Goal: Task Accomplishment & Management: Use online tool/utility

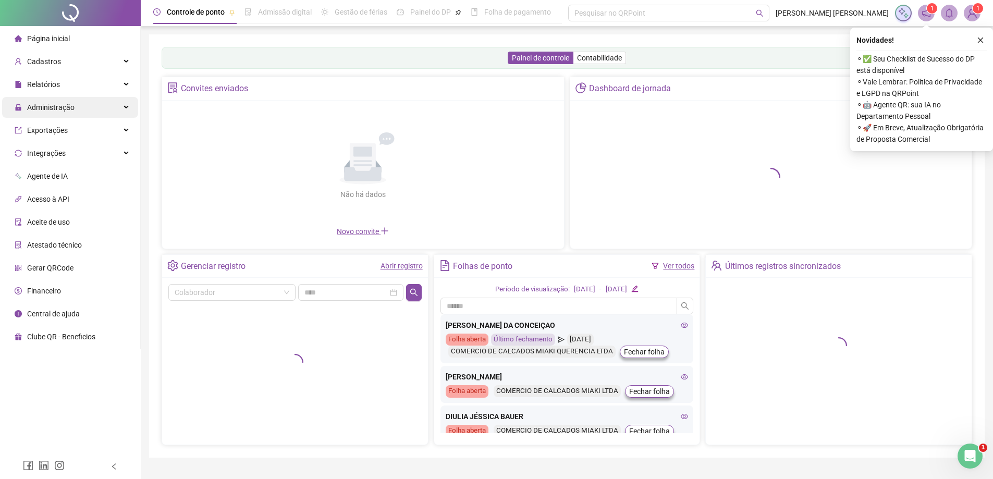
click at [84, 109] on div "Administração" at bounding box center [70, 107] width 136 height 21
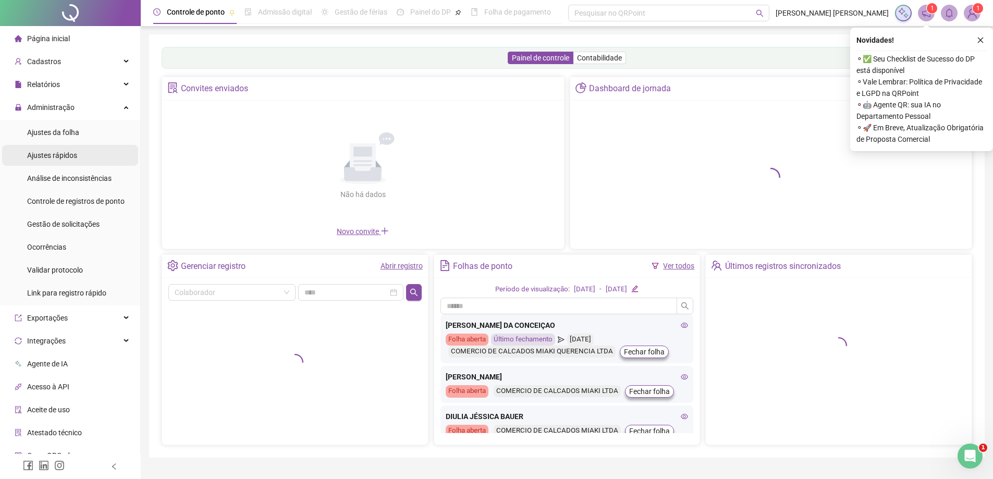
click at [97, 152] on li "Ajustes rápidos" at bounding box center [70, 155] width 136 height 21
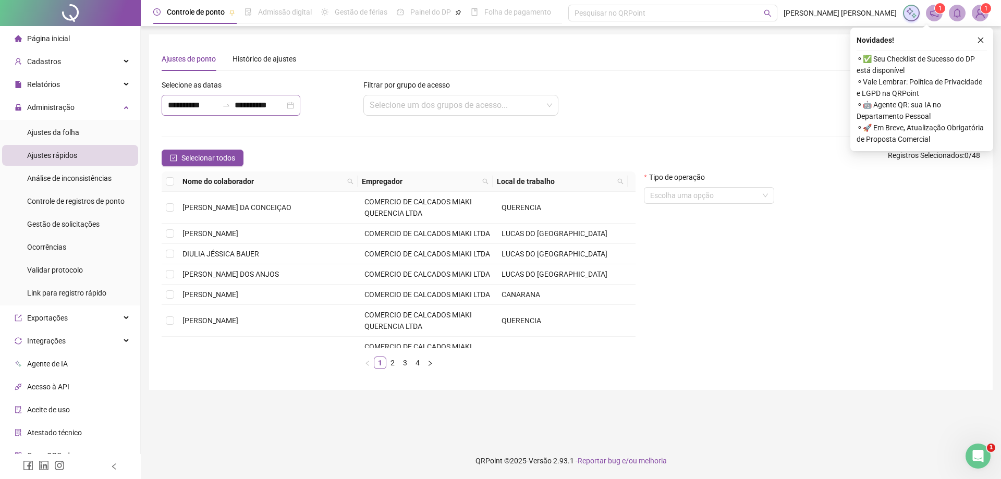
click at [230, 108] on icon "swap-right" at bounding box center [226, 105] width 8 height 8
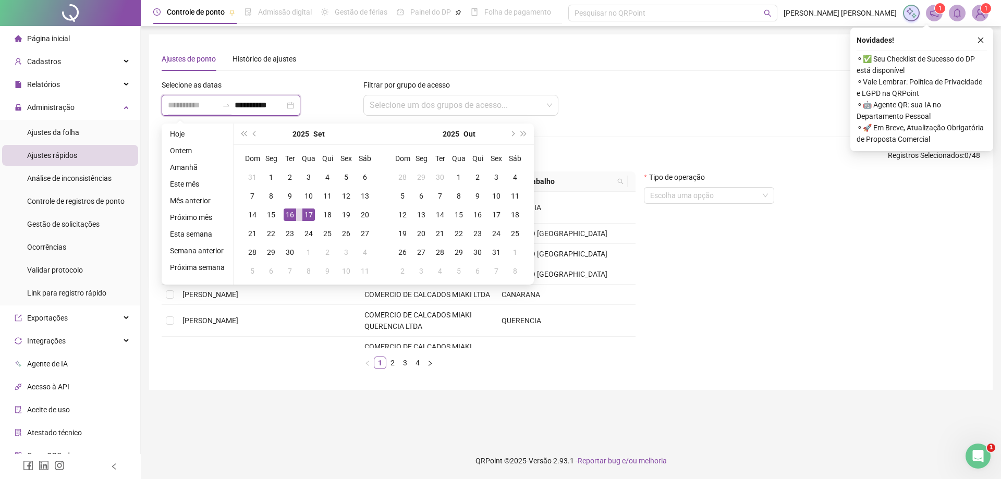
type input "**********"
click at [287, 216] on div "16" at bounding box center [290, 214] width 13 height 13
type input "**********"
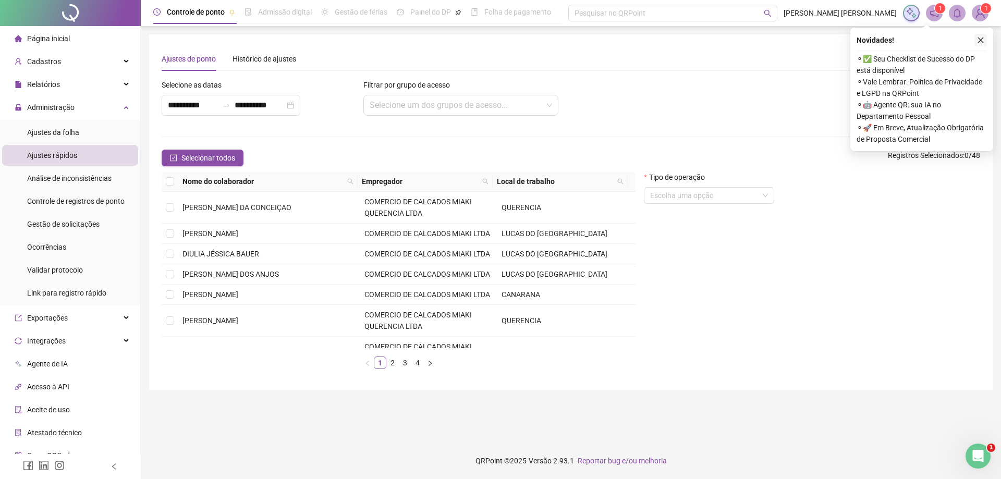
click at [983, 42] on icon "close" at bounding box center [980, 39] width 7 height 7
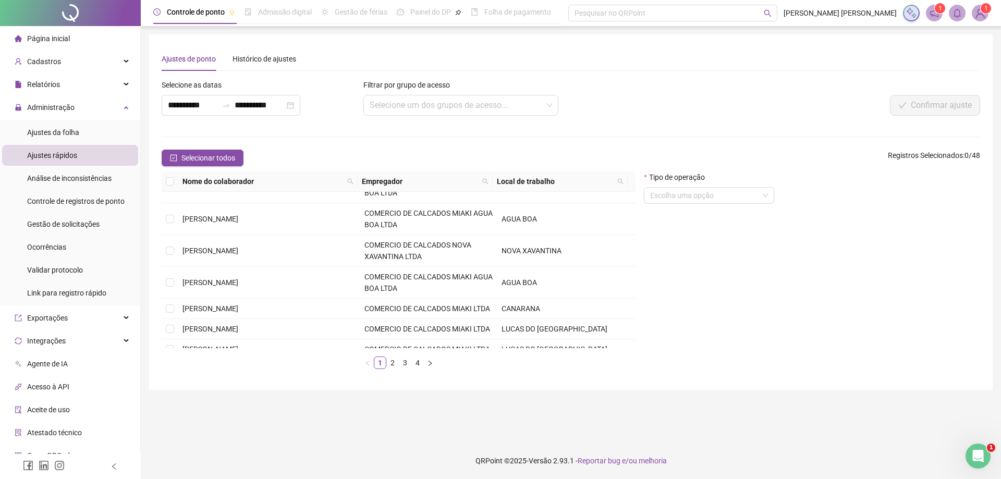
scroll to position [240, 0]
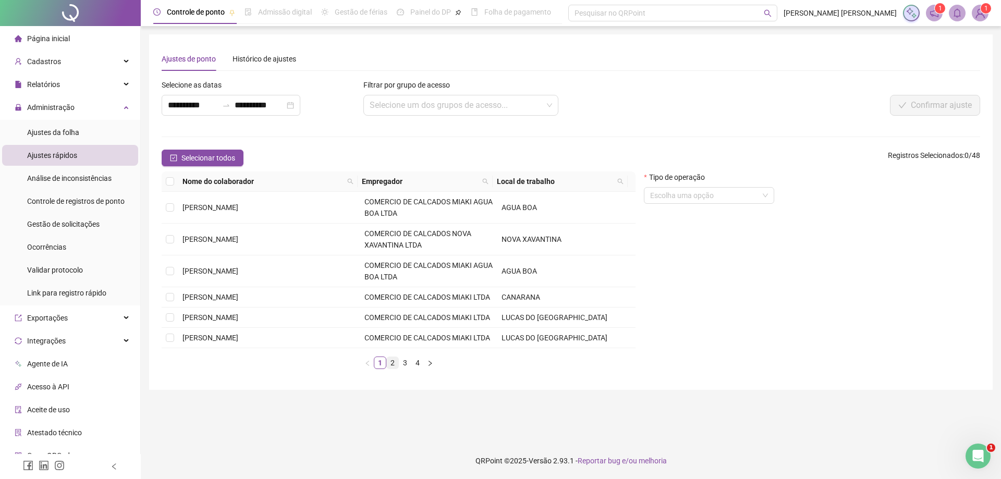
click at [393, 363] on link "2" at bounding box center [392, 362] width 11 height 11
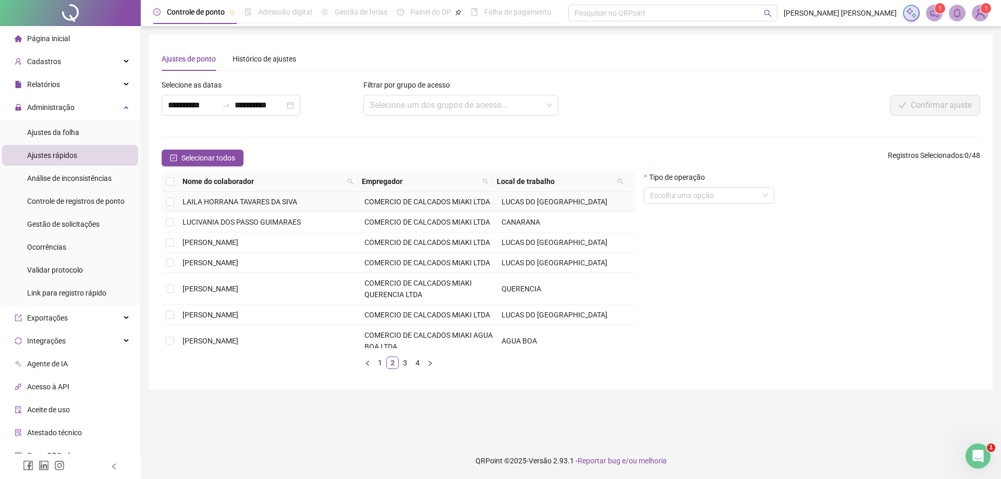
scroll to position [217, 0]
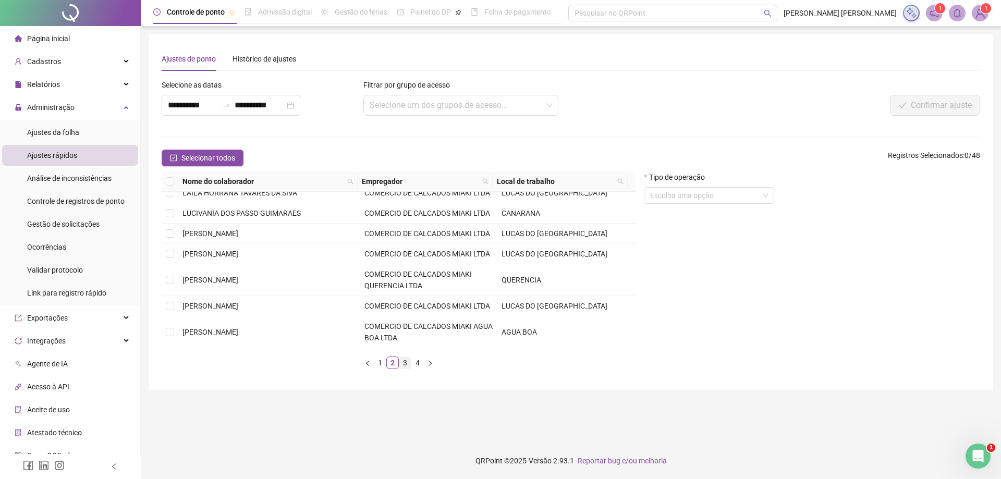
click at [402, 366] on link "3" at bounding box center [404, 362] width 11 height 11
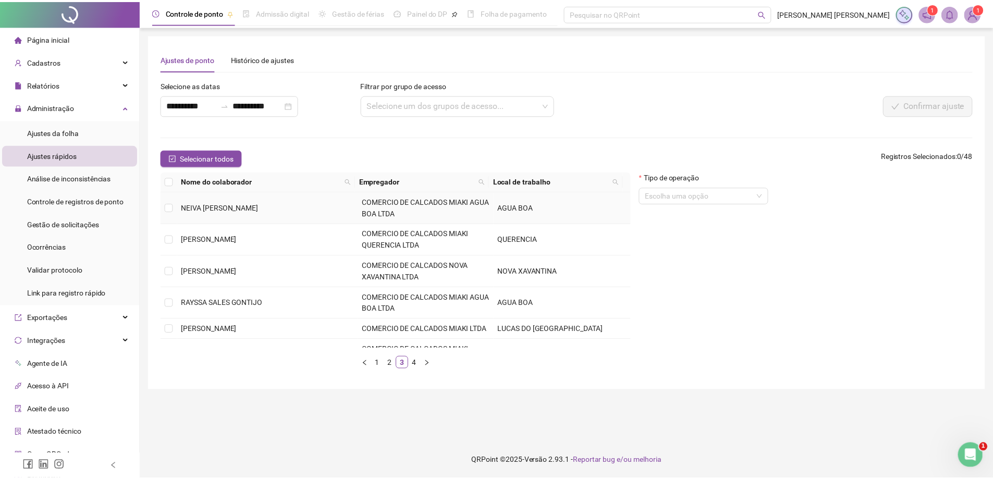
scroll to position [208, 0]
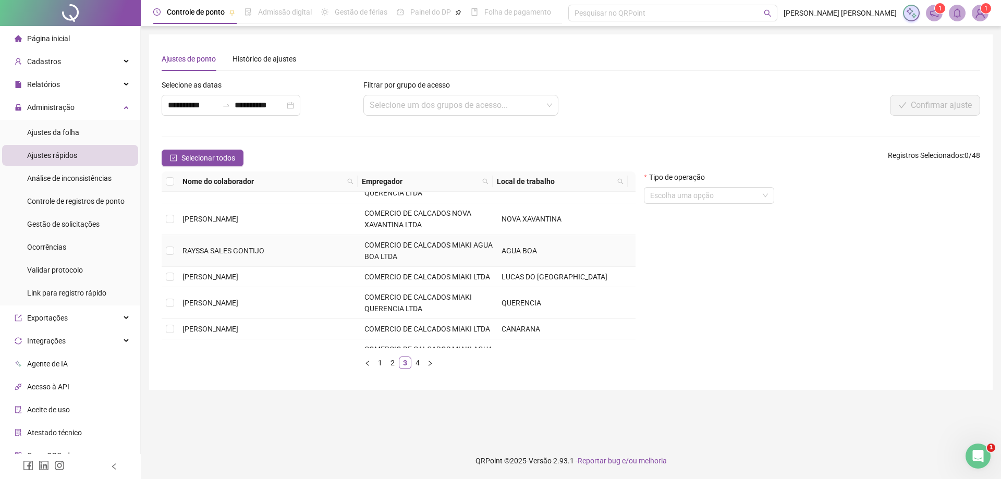
click at [256, 252] on span "RAYSSA SALES GONTIJO" at bounding box center [223, 251] width 82 height 8
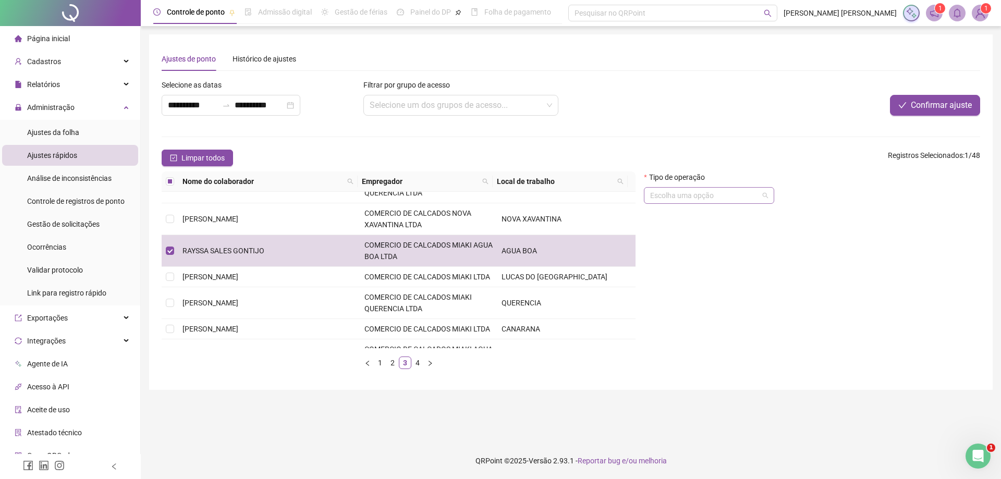
click at [726, 198] on input "search" at bounding box center [704, 196] width 108 height 16
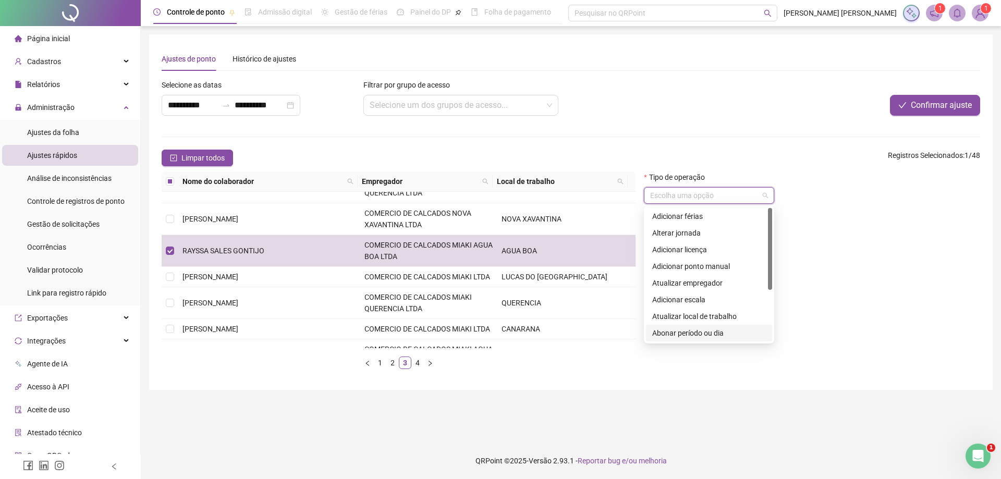
click at [726, 333] on div "Abonar período ou dia" at bounding box center [709, 332] width 114 height 11
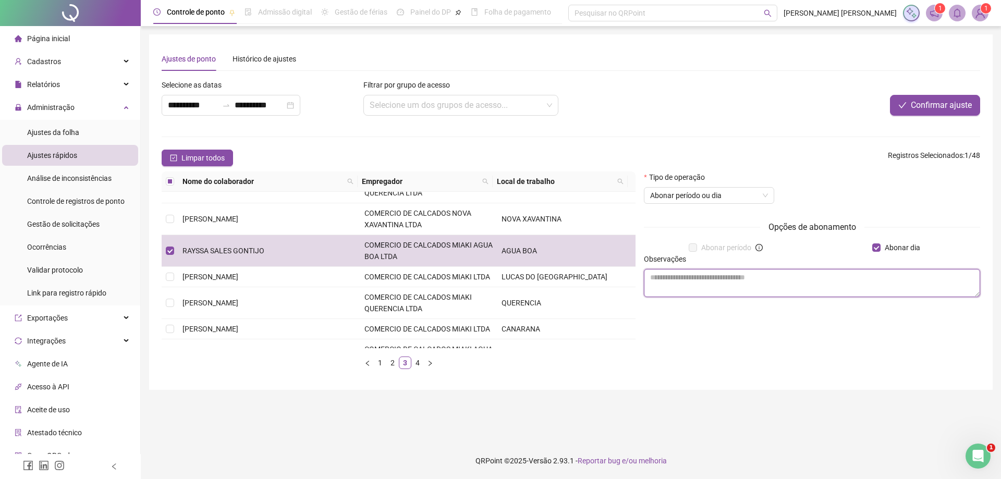
click at [731, 281] on textarea at bounding box center [812, 283] width 336 height 28
type textarea "*"
type textarea "********"
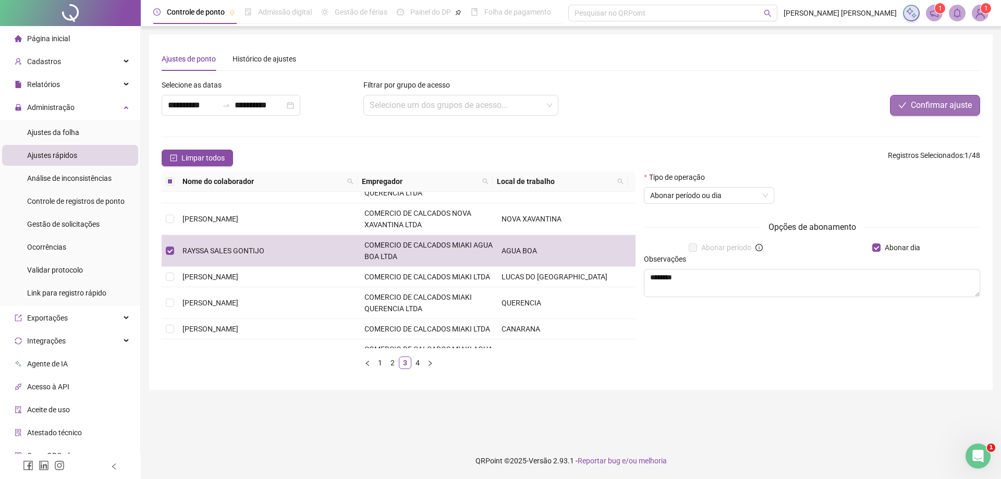
click at [962, 111] on span "Confirmar ajuste" at bounding box center [941, 105] width 61 height 13
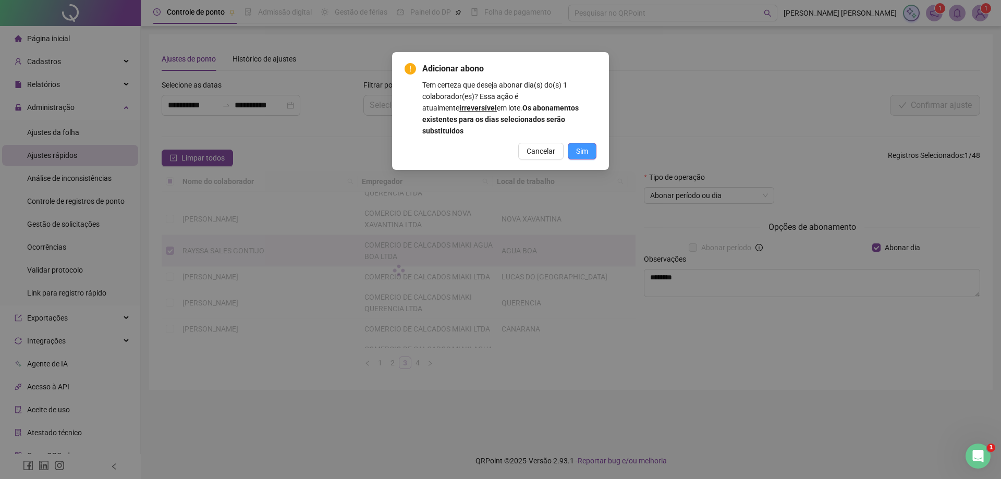
click at [587, 145] on span "Sim" at bounding box center [582, 150] width 12 height 11
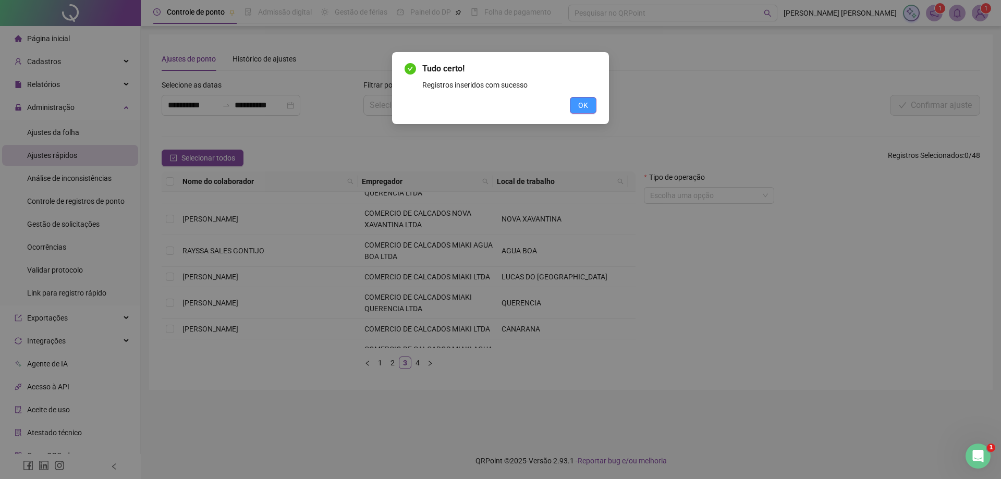
click at [580, 101] on span "OK" at bounding box center [583, 105] width 10 height 11
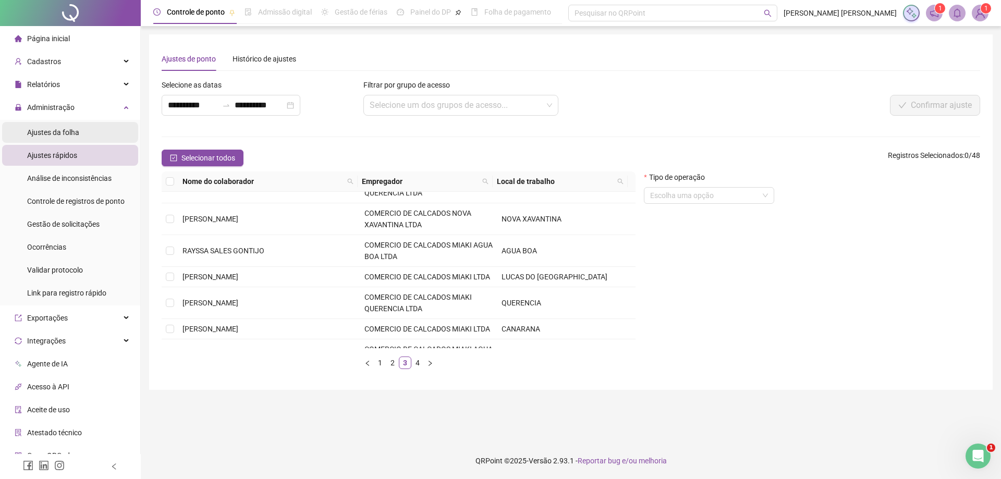
click at [80, 135] on li "Ajustes da folha" at bounding box center [70, 132] width 136 height 21
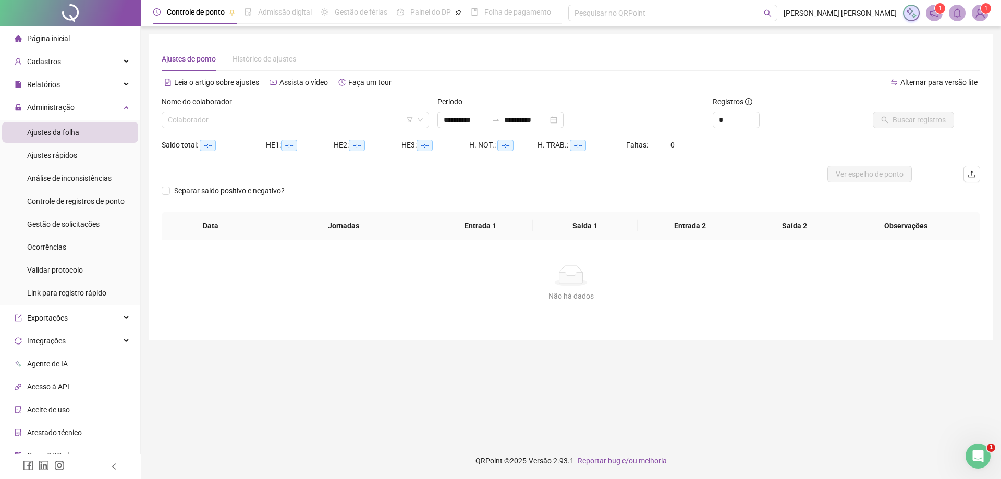
type input "**********"
click at [226, 120] on input "search" at bounding box center [290, 120] width 245 height 16
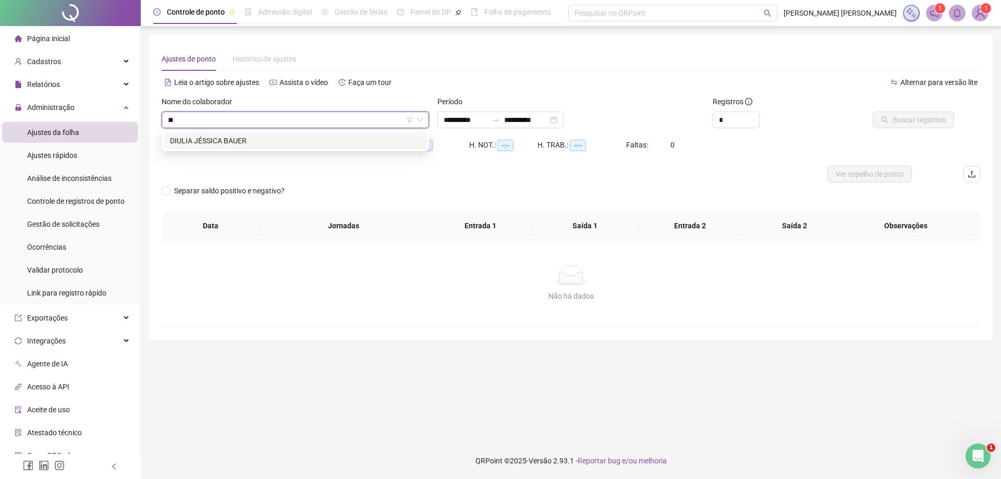
type input "***"
click at [250, 144] on div "DIULIA JÉSSICA BAUER" at bounding box center [295, 140] width 251 height 11
click at [902, 126] on button "Buscar registros" at bounding box center [912, 120] width 81 height 17
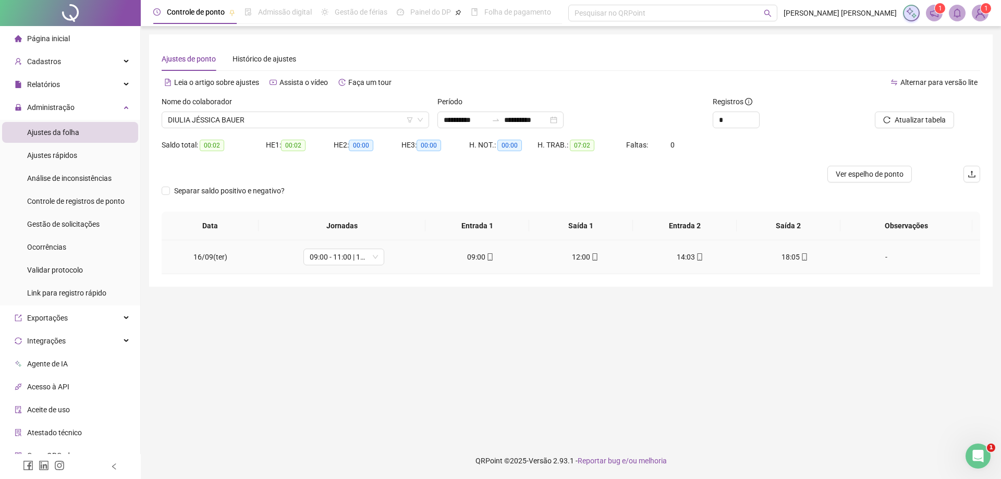
click at [477, 256] on div "09:00" at bounding box center [480, 256] width 88 height 11
type input "**********"
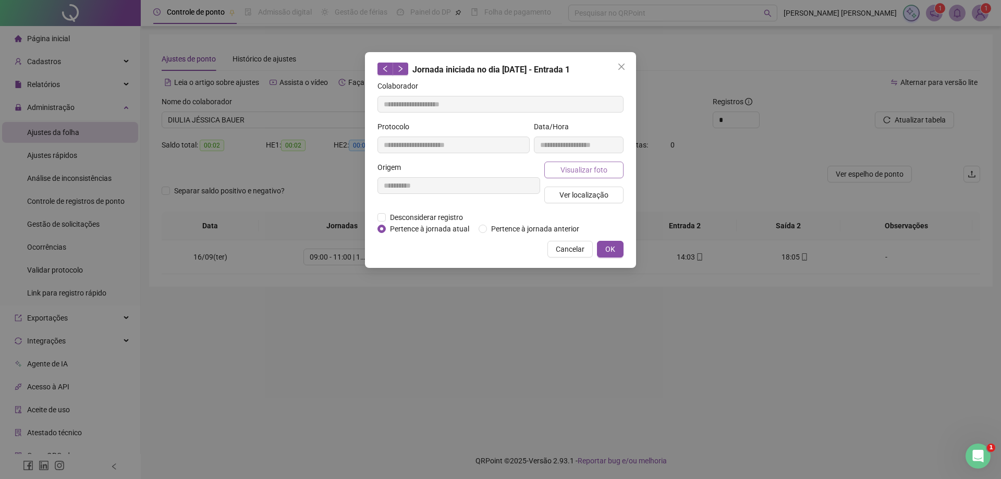
click at [606, 171] on span "Visualizar foto" at bounding box center [583, 169] width 47 height 11
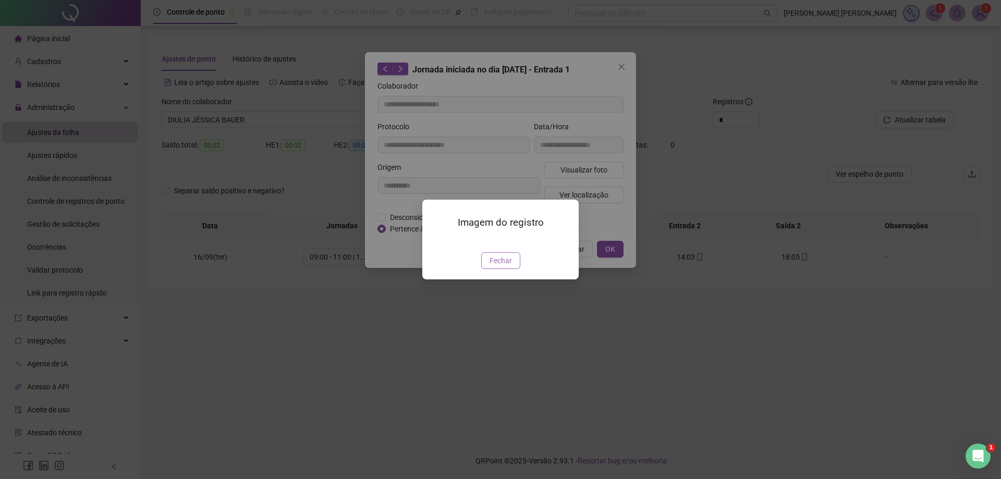
click at [512, 269] on button "Fechar" at bounding box center [500, 260] width 39 height 17
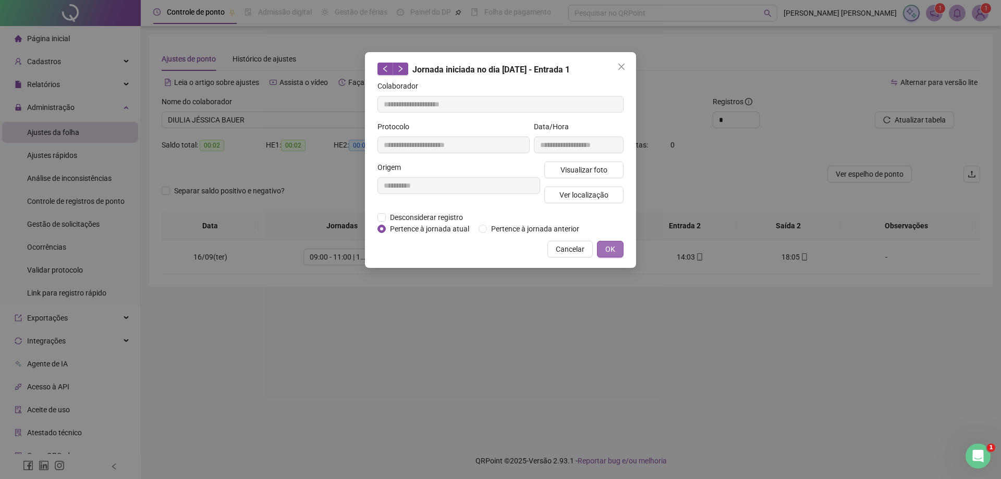
click at [608, 251] on span "OK" at bounding box center [610, 248] width 10 height 11
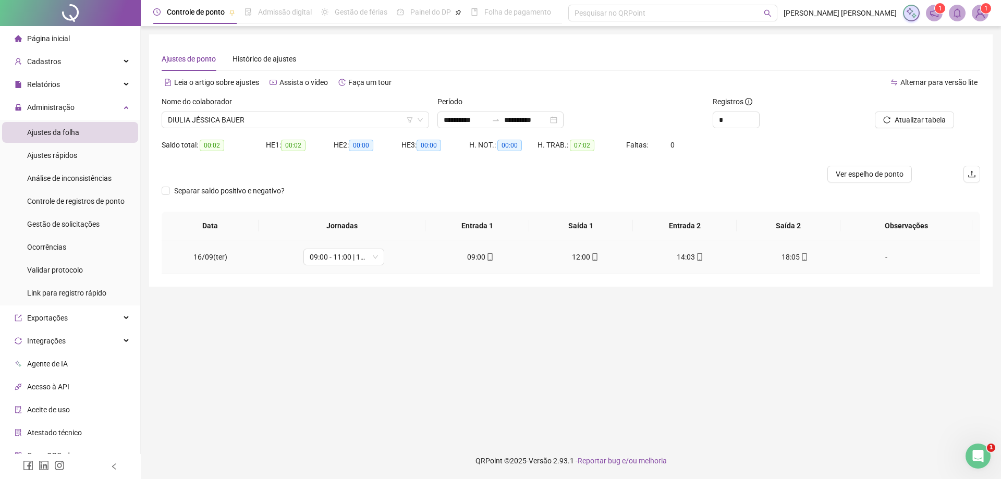
click at [789, 260] on div "18:05" at bounding box center [795, 256] width 88 height 11
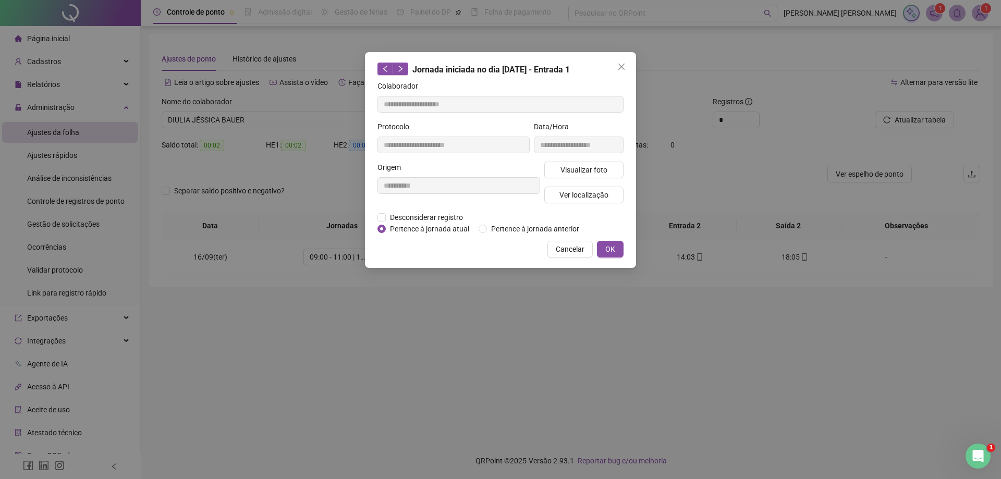
type input "**********"
click at [598, 170] on span "Visualizar foto" at bounding box center [583, 169] width 47 height 11
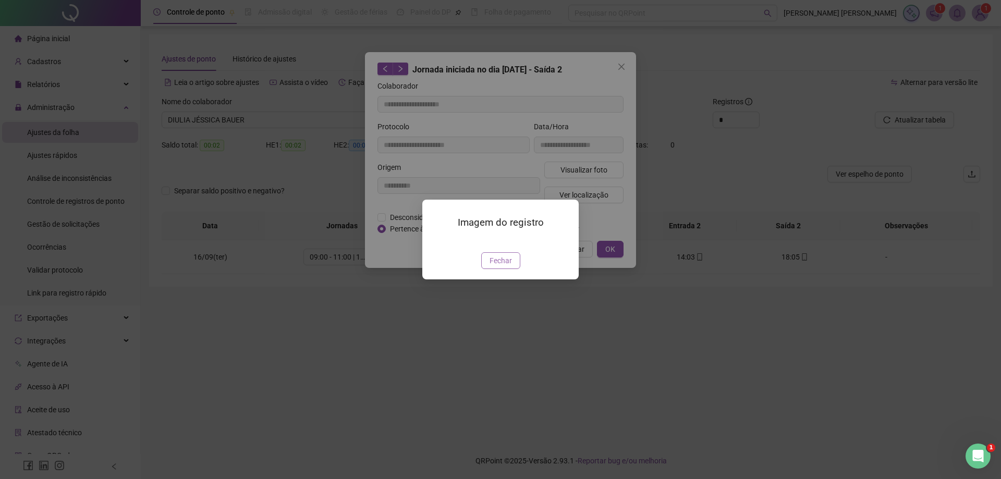
click at [513, 269] on button "Fechar" at bounding box center [500, 260] width 39 height 17
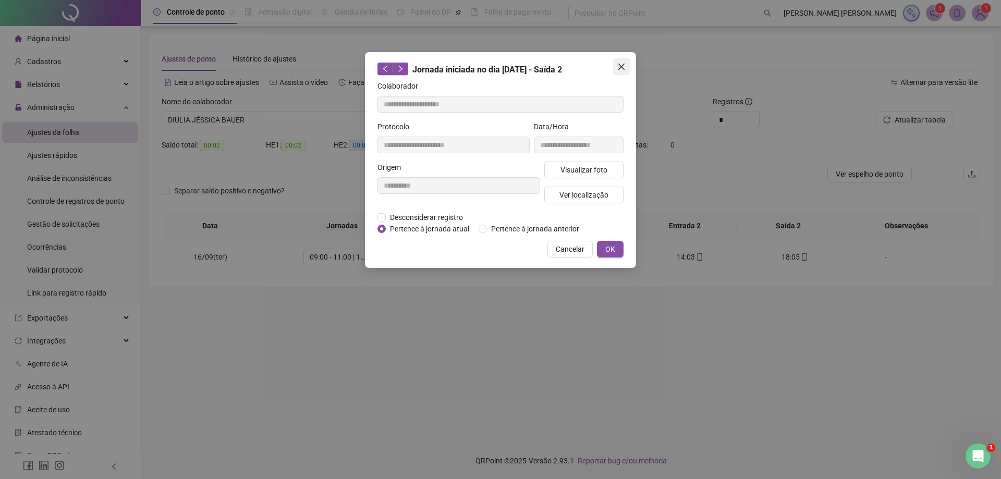
click at [622, 68] on icon "close" at bounding box center [621, 67] width 6 height 6
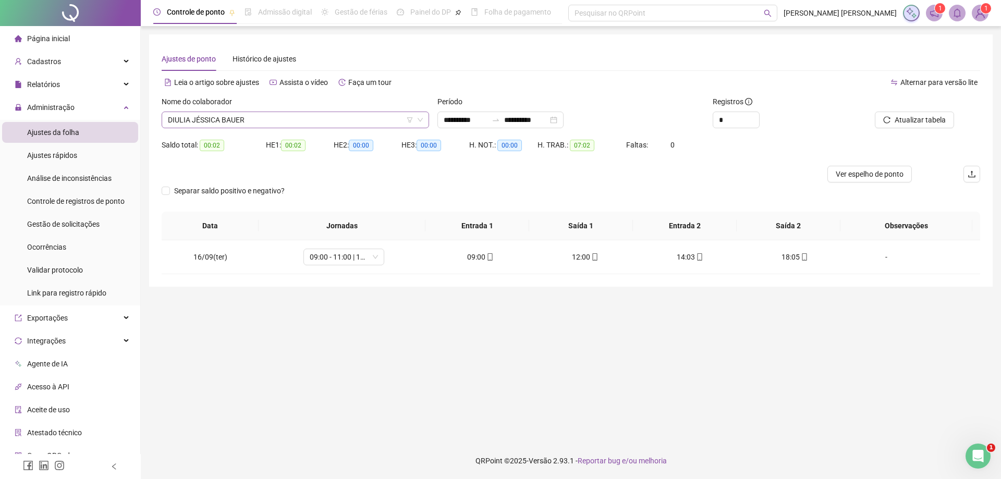
click at [244, 118] on span "DIULIA JÉSSICA BAUER" at bounding box center [295, 120] width 255 height 16
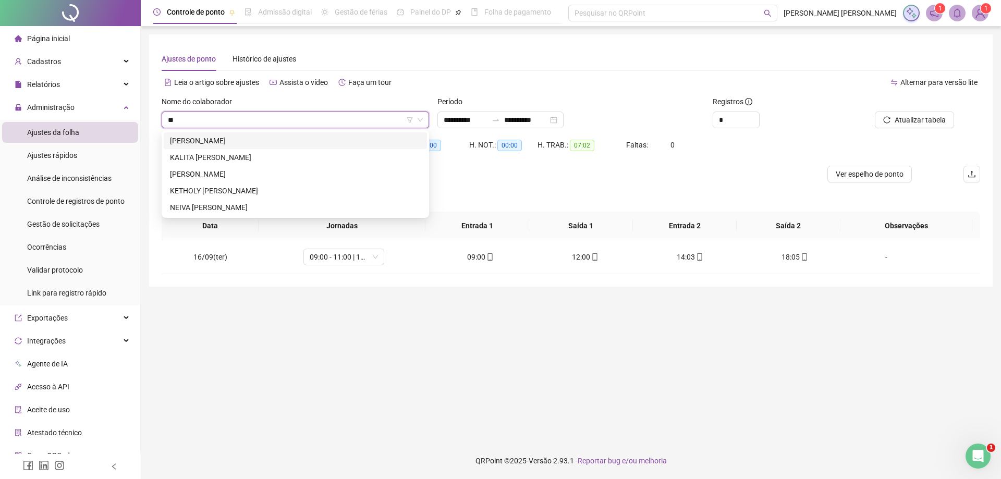
type input "***"
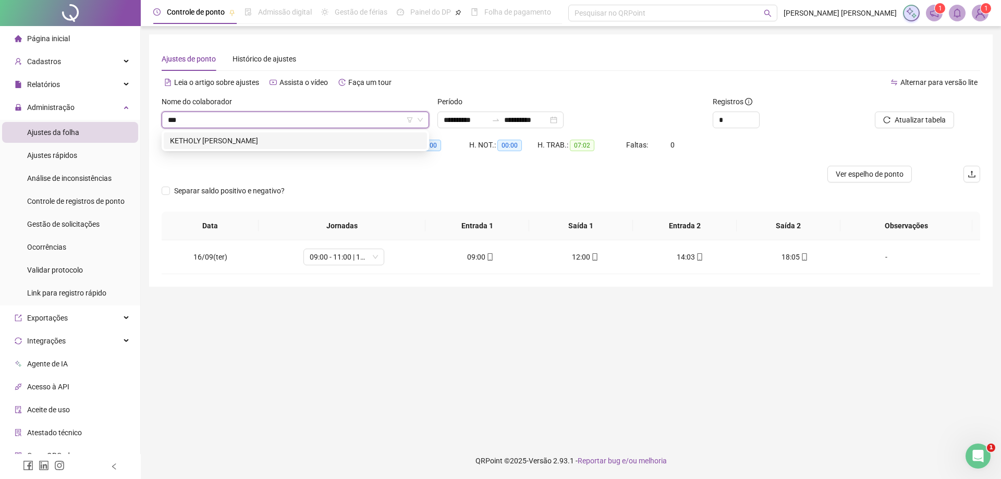
click at [260, 139] on div "KETHOLY [PERSON_NAME]" at bounding box center [295, 140] width 251 height 11
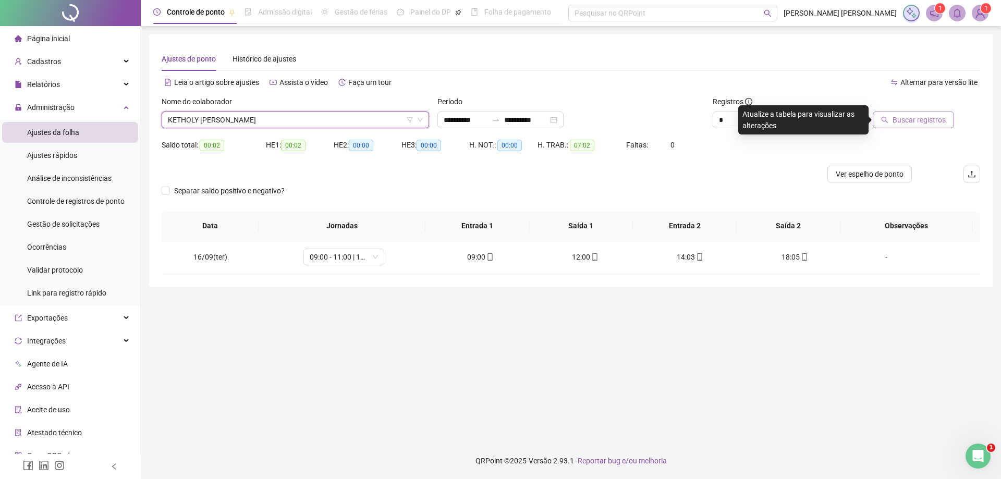
click at [930, 124] on span "Buscar registros" at bounding box center [918, 119] width 53 height 11
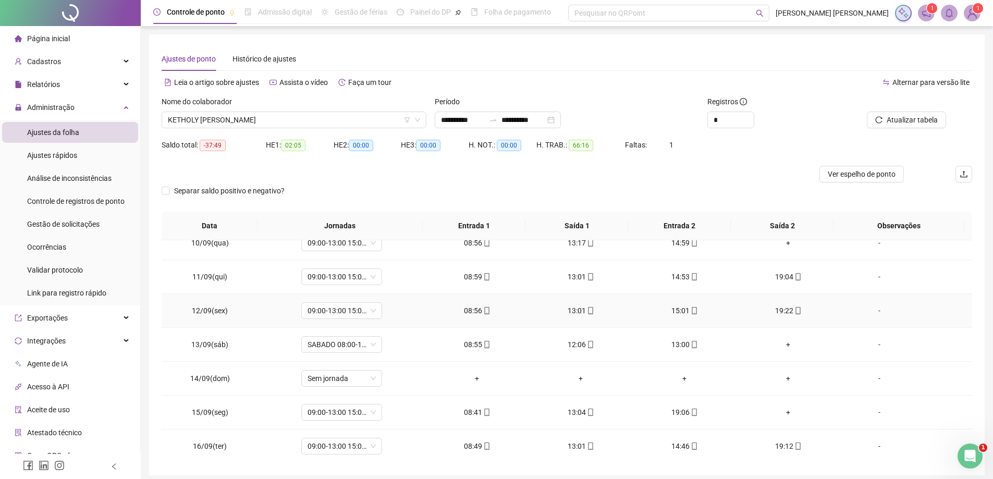
scroll to position [319, 0]
click at [483, 448] on icon "mobile" at bounding box center [486, 445] width 7 height 7
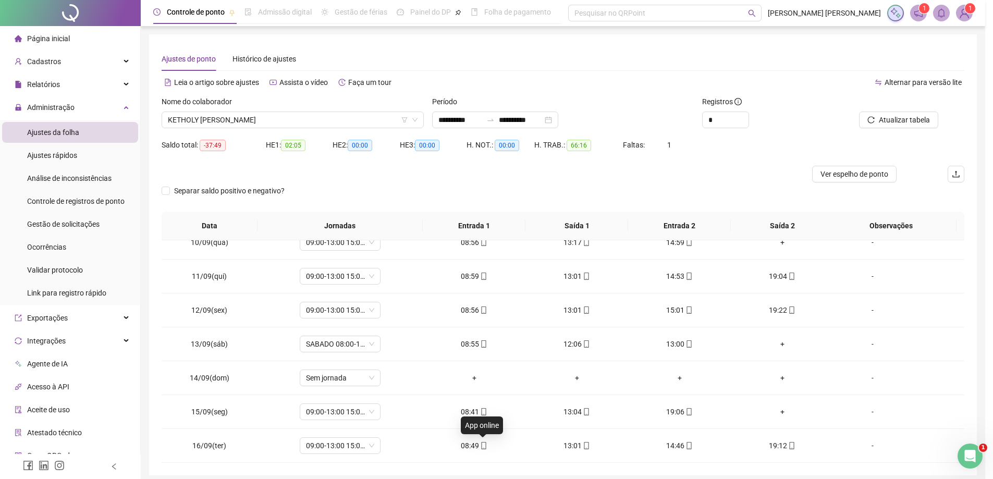
type input "**********"
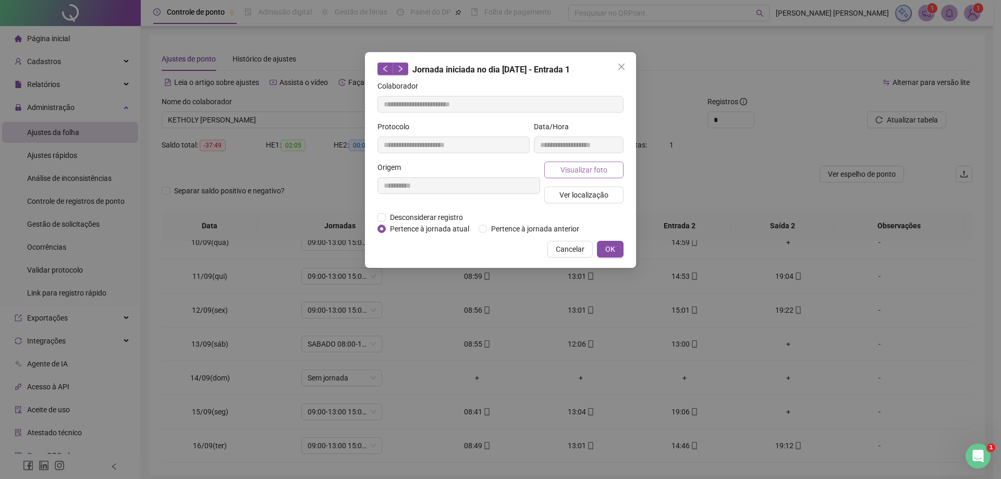
click at [597, 171] on span "Visualizar foto" at bounding box center [583, 169] width 47 height 11
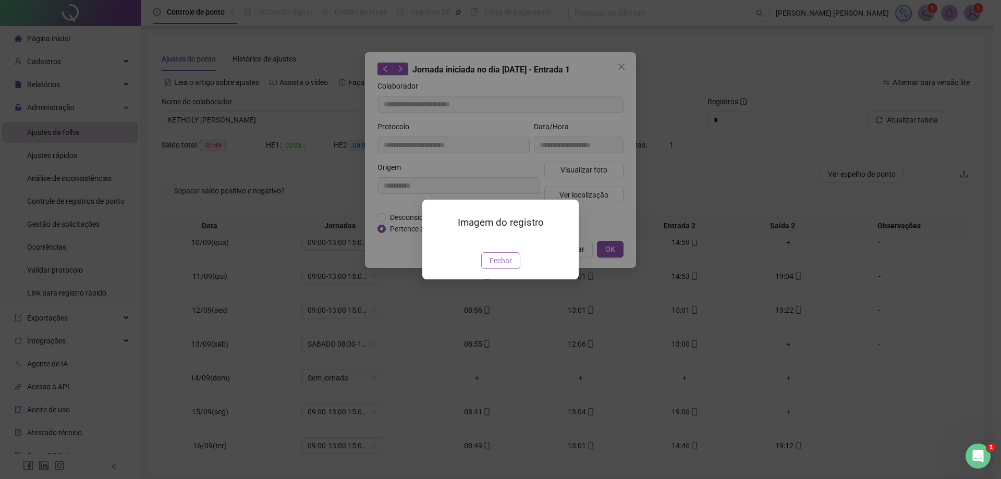
click at [513, 269] on button "Fechar" at bounding box center [500, 260] width 39 height 17
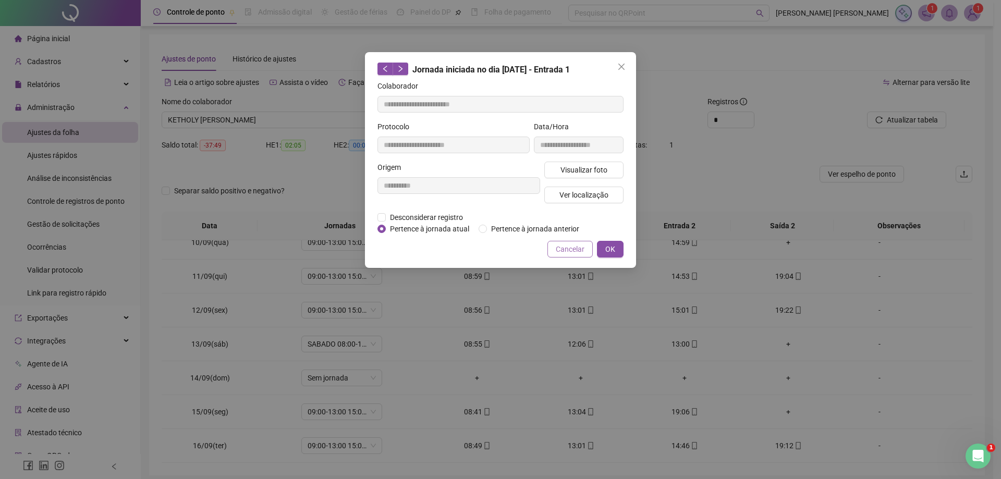
click at [584, 254] on span "Cancelar" at bounding box center [570, 248] width 29 height 11
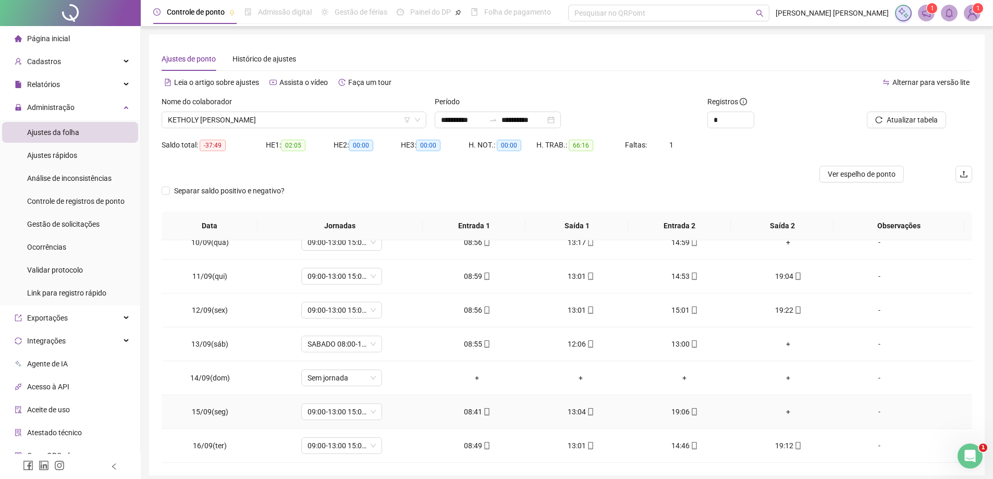
click at [575, 416] on div "13:04" at bounding box center [580, 411] width 87 height 11
type input "**********"
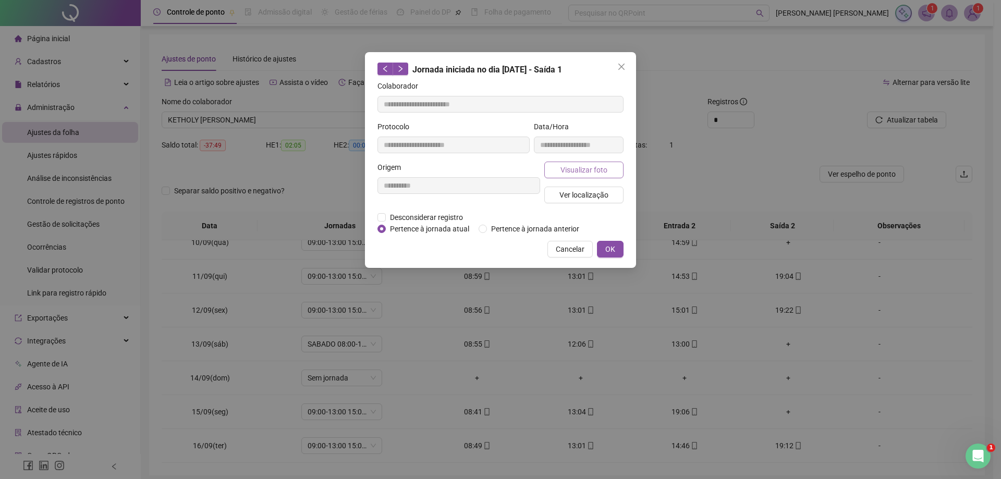
click at [594, 170] on span "Visualizar foto" at bounding box center [583, 169] width 47 height 11
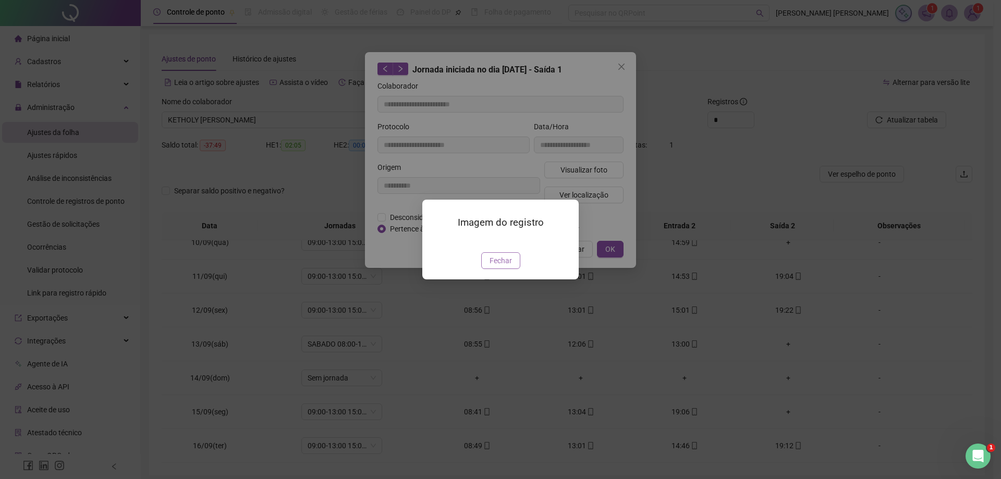
click at [511, 266] on span "Fechar" at bounding box center [500, 260] width 22 height 11
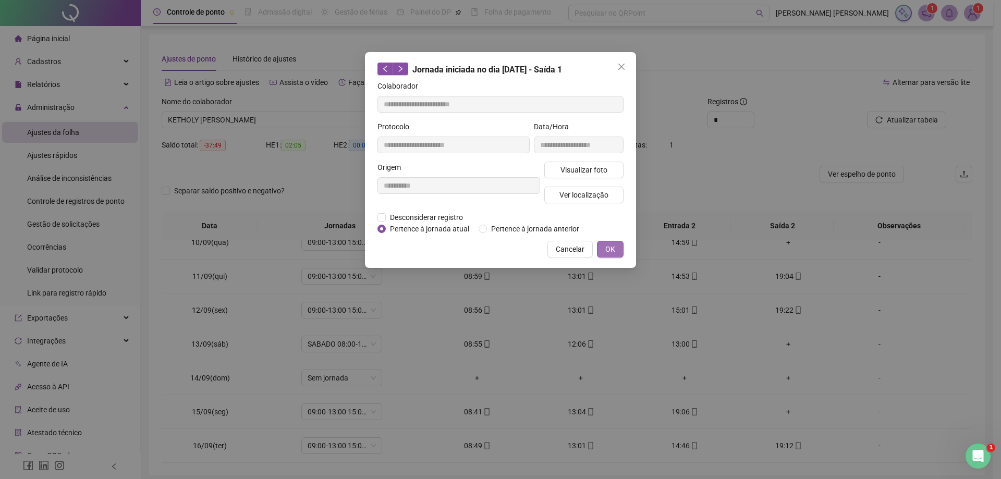
click at [602, 249] on button "OK" at bounding box center [610, 249] width 27 height 17
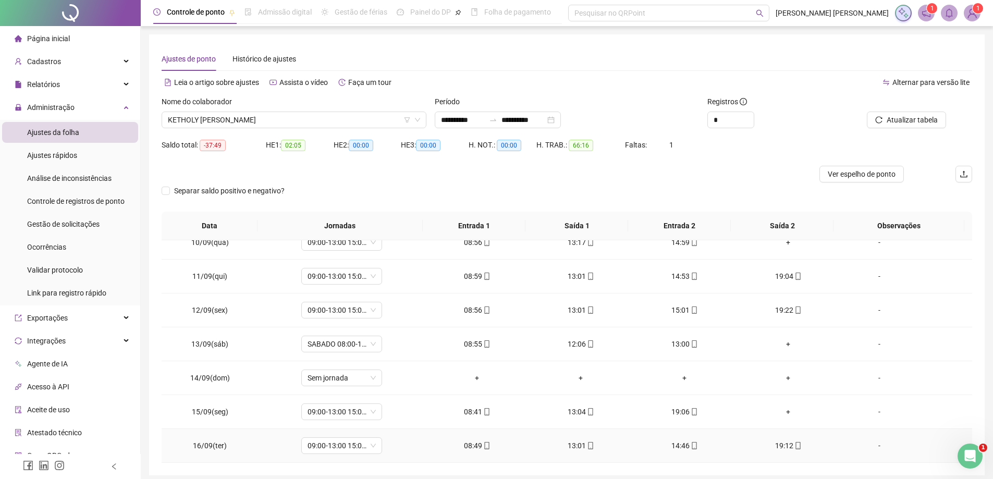
click at [782, 447] on div "19:12" at bounding box center [788, 445] width 87 height 11
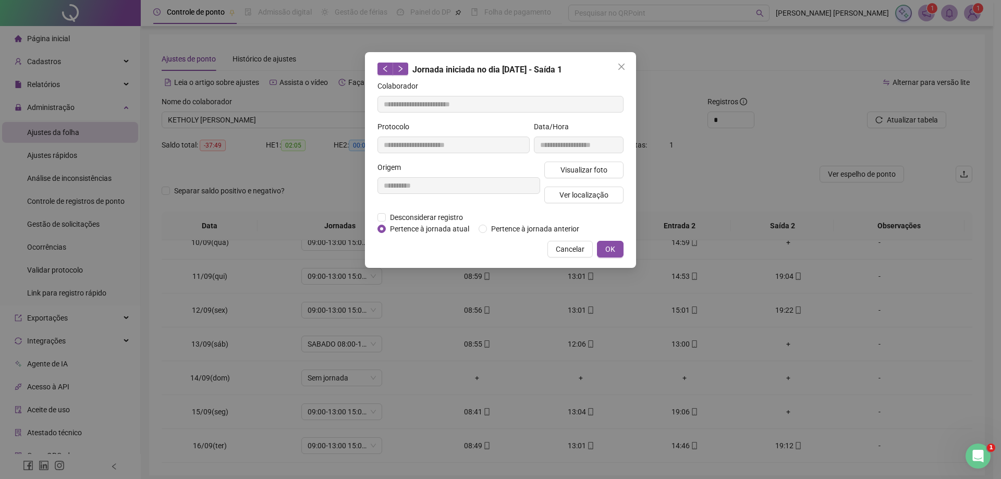
type input "**********"
click at [568, 169] on span "Visualizar foto" at bounding box center [583, 169] width 47 height 11
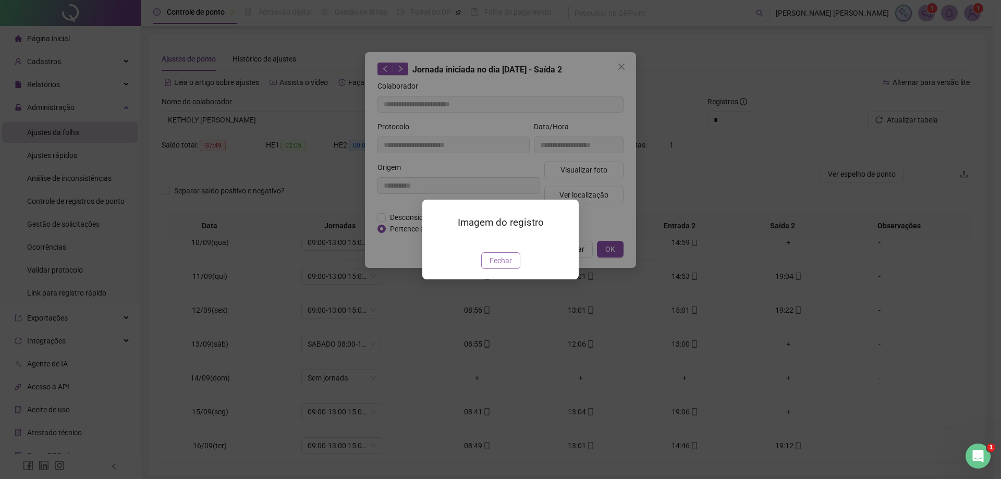
click at [508, 266] on span "Fechar" at bounding box center [500, 260] width 22 height 11
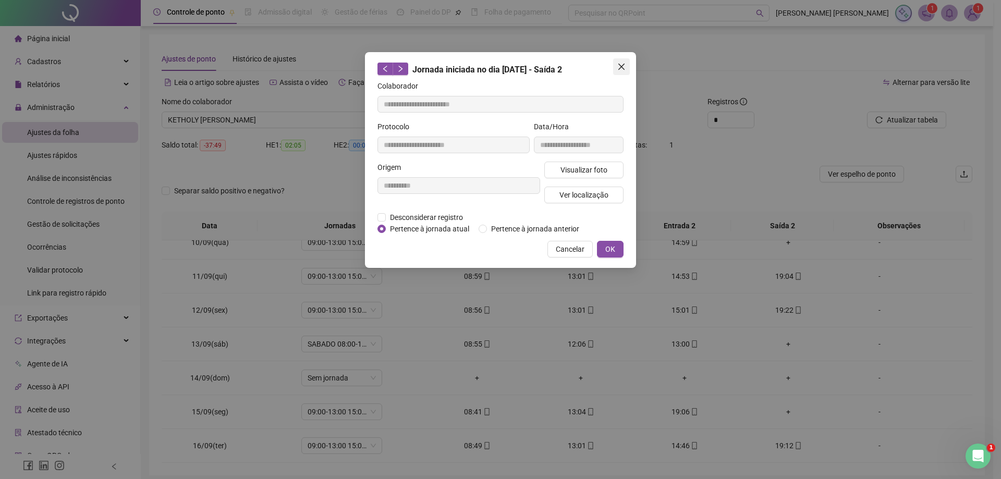
click at [621, 62] on button "Close" at bounding box center [621, 66] width 17 height 17
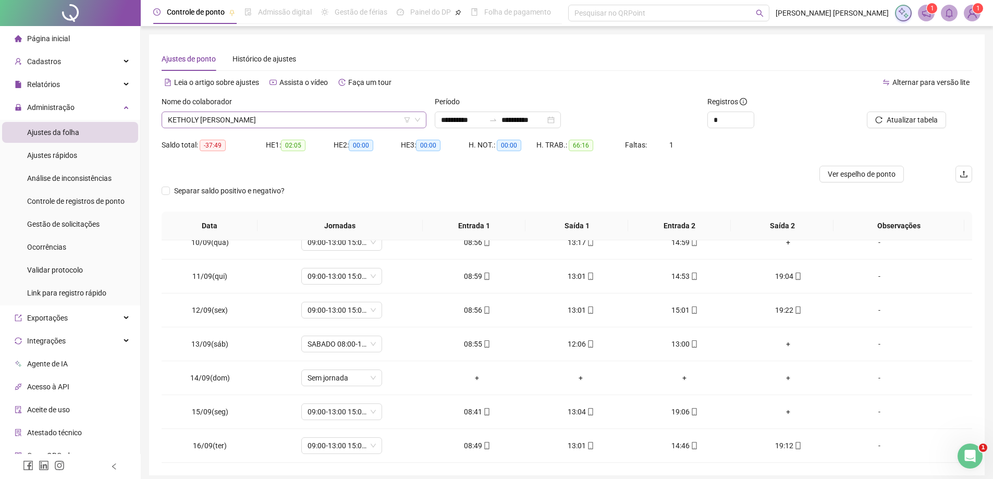
click at [298, 119] on span "KETHOLY [PERSON_NAME]" at bounding box center [294, 120] width 252 height 16
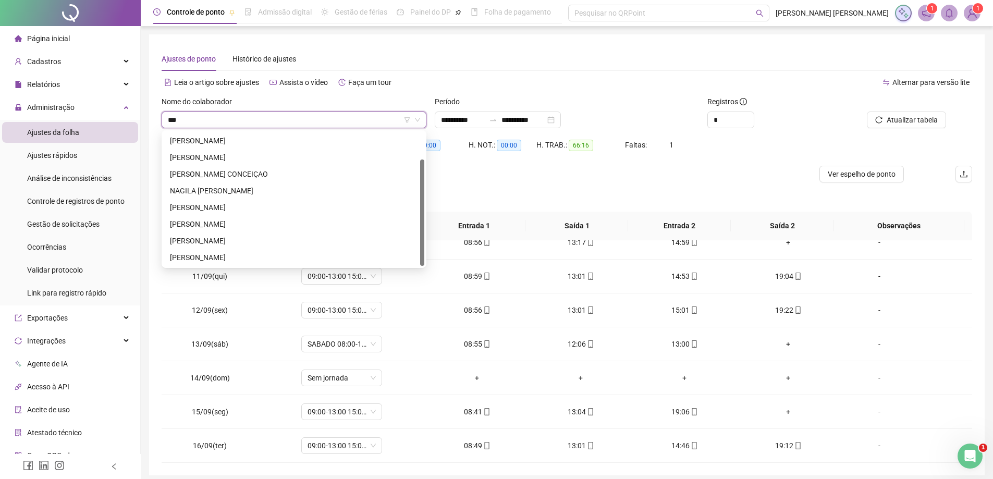
scroll to position [0, 0]
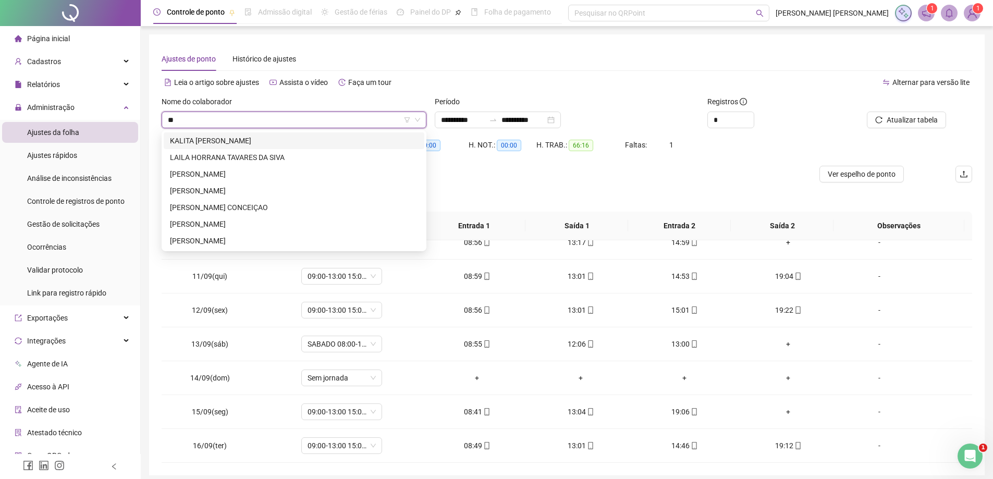
type input "*"
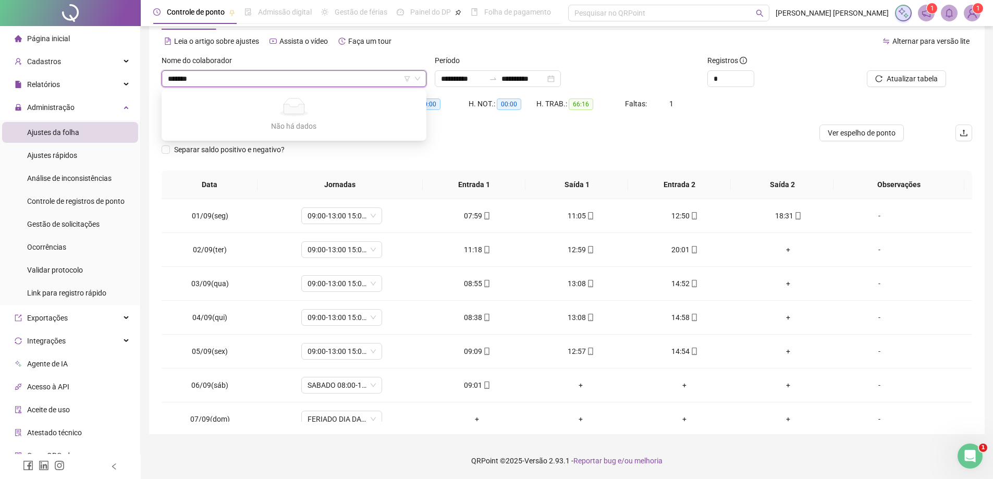
type input "*******"
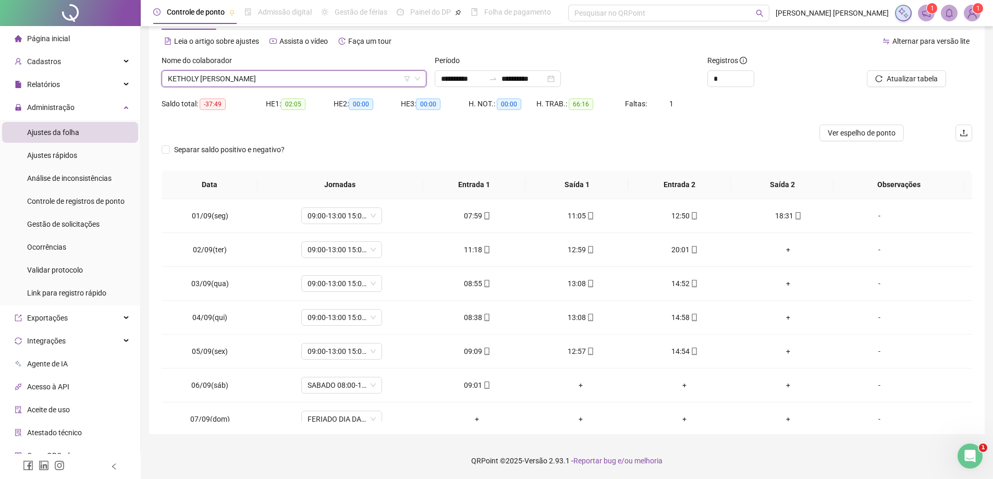
click at [272, 80] on span "KETHOLY [PERSON_NAME]" at bounding box center [294, 79] width 252 height 16
type input "*********"
click at [260, 79] on span "KETHOLY [PERSON_NAME]" at bounding box center [294, 79] width 252 height 16
type input "***"
click at [287, 98] on div "[PERSON_NAME]" at bounding box center [294, 99] width 248 height 11
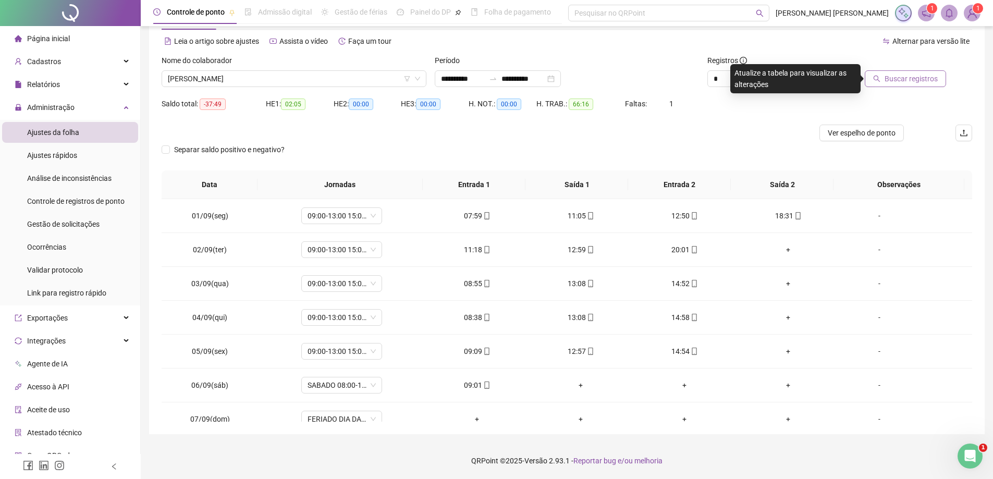
click at [899, 76] on span "Buscar registros" at bounding box center [910, 78] width 53 height 11
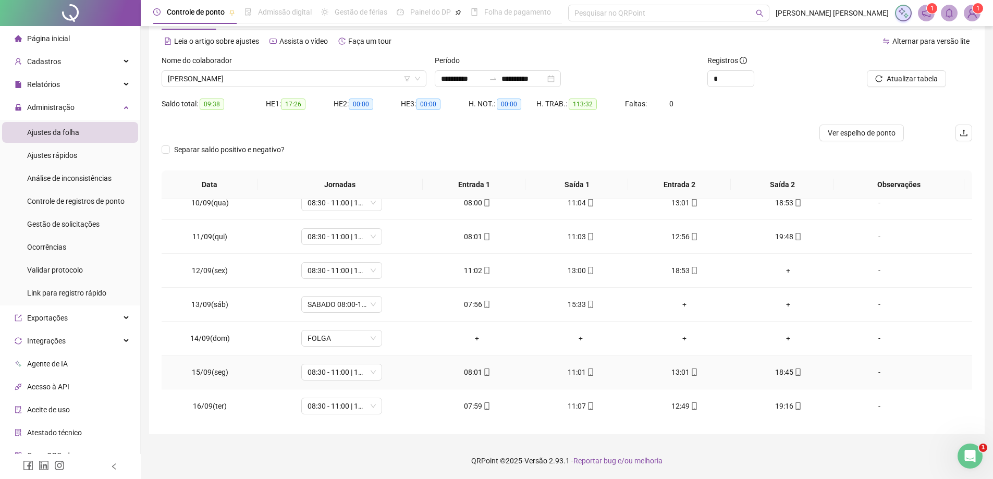
scroll to position [319, 0]
click at [578, 404] on div "11:07" at bounding box center [580, 404] width 87 height 11
type input "**********"
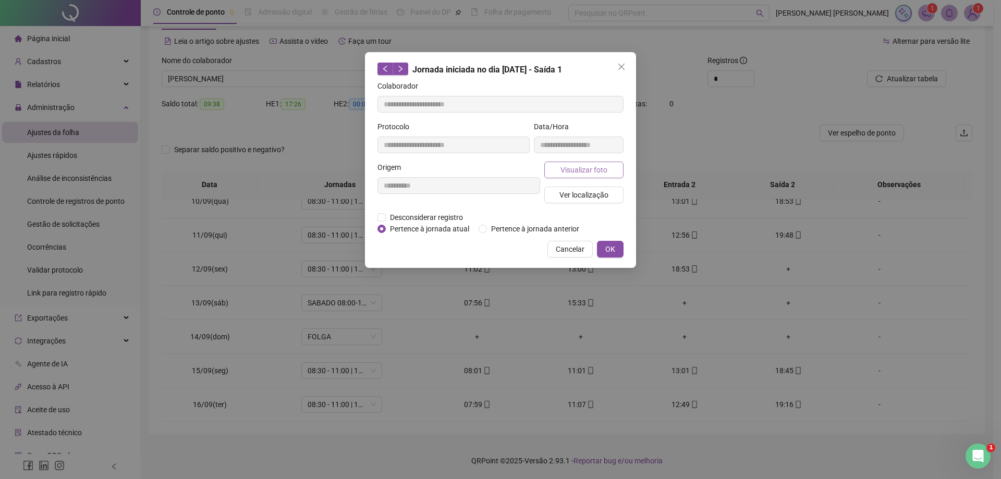
click at [588, 169] on span "Visualizar foto" at bounding box center [583, 169] width 47 height 11
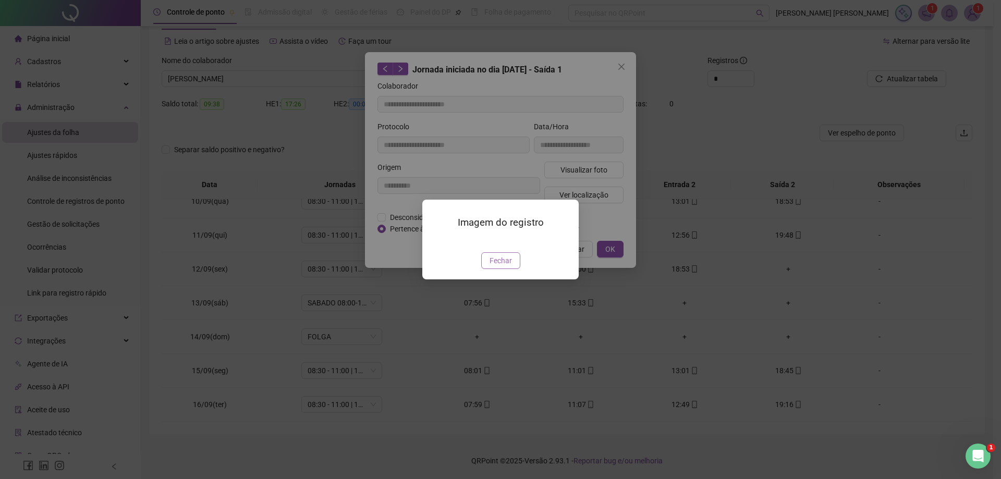
click at [508, 266] on span "Fechar" at bounding box center [500, 260] width 22 height 11
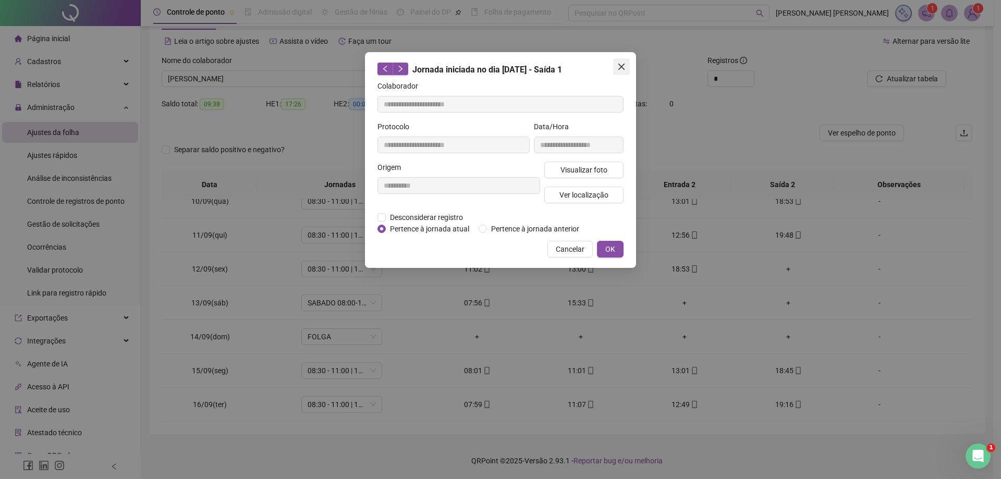
click at [622, 70] on icon "close" at bounding box center [621, 67] width 8 height 8
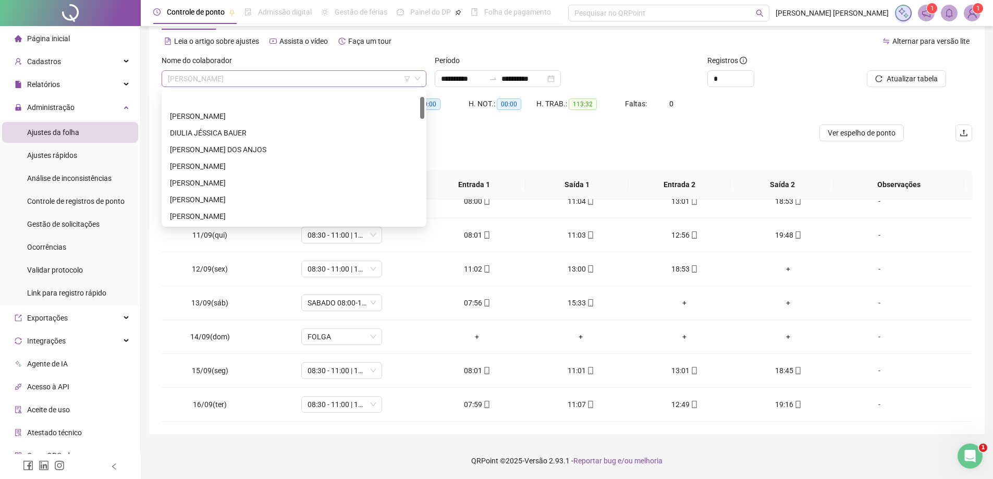
click at [276, 79] on span "[PERSON_NAME]" at bounding box center [294, 79] width 252 height 16
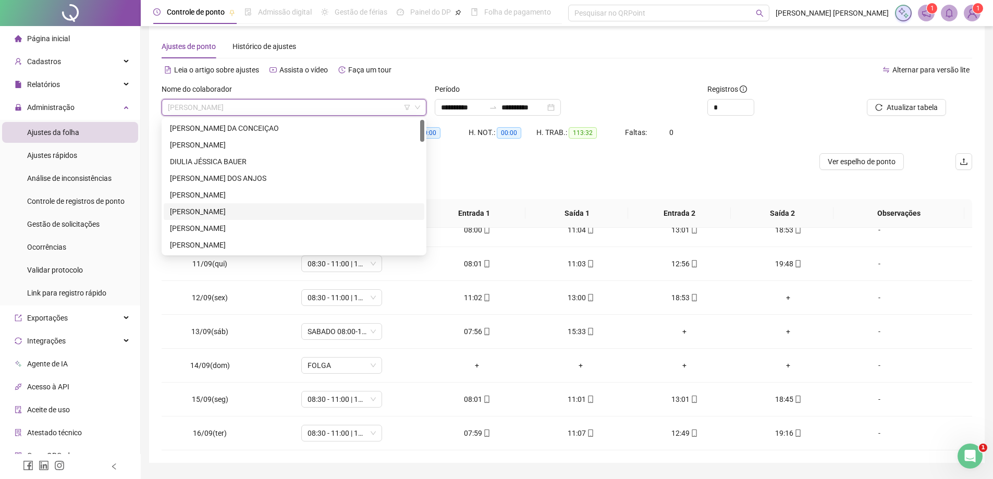
scroll to position [0, 0]
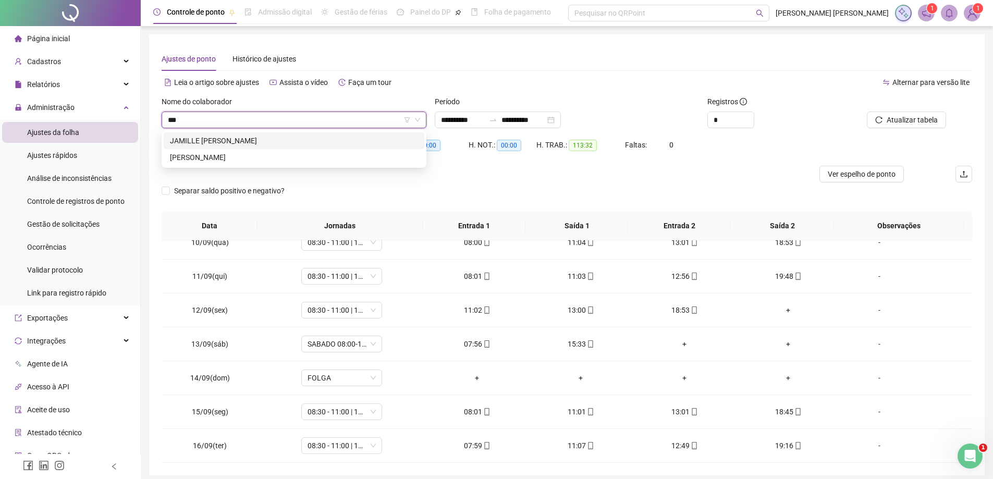
type input "****"
click at [257, 140] on div "[PERSON_NAME]" at bounding box center [294, 140] width 248 height 11
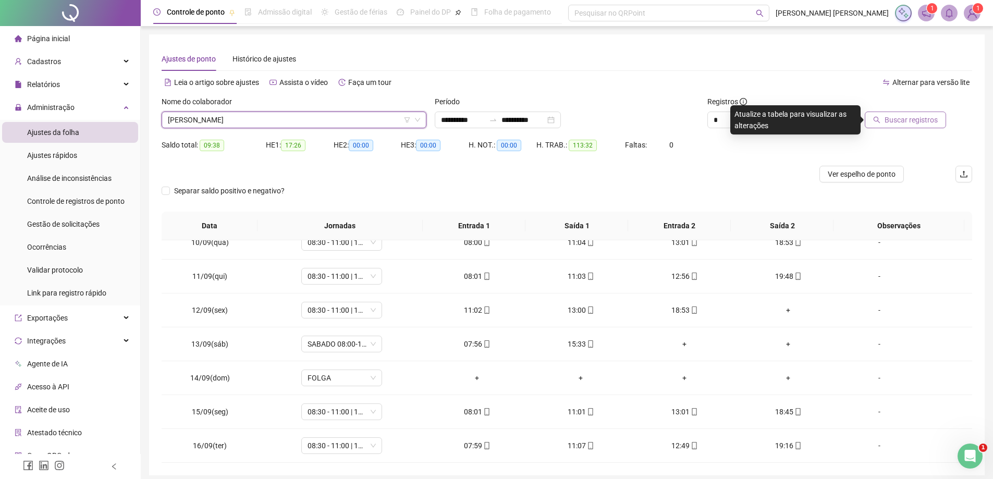
click at [889, 126] on button "Buscar registros" at bounding box center [905, 120] width 81 height 17
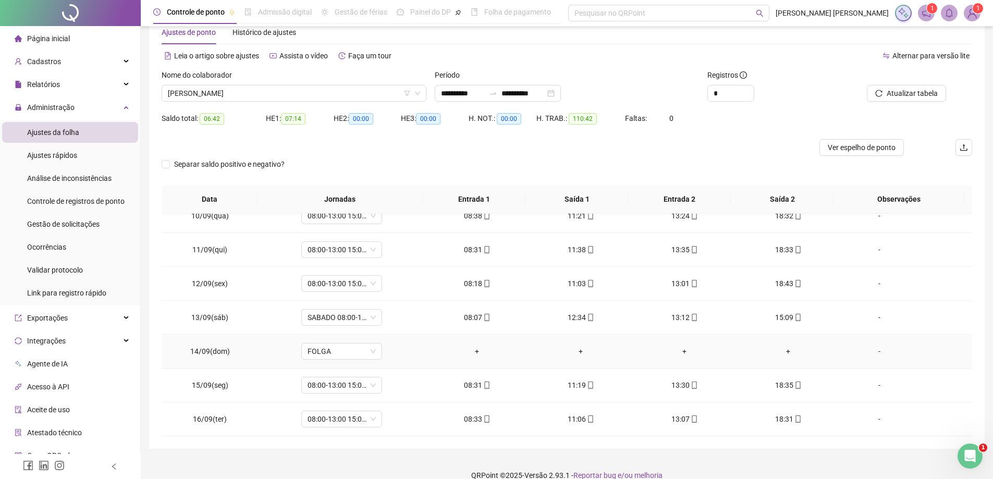
scroll to position [41, 0]
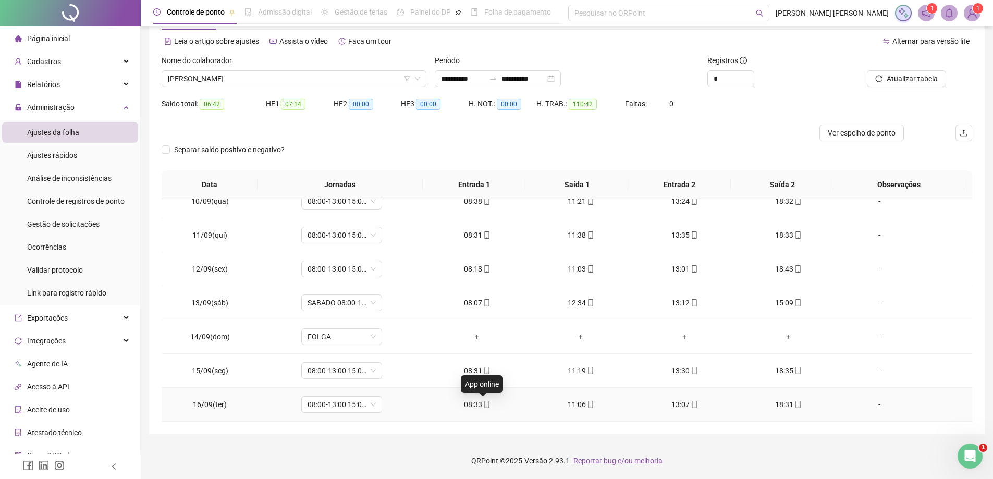
click at [483, 402] on icon "mobile" at bounding box center [486, 404] width 7 height 7
type input "**********"
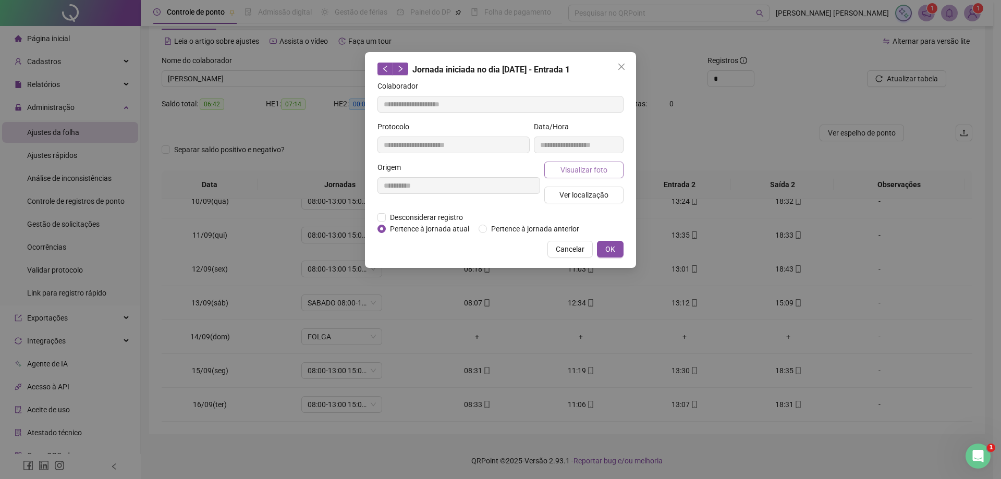
click at [597, 165] on span "Visualizar foto" at bounding box center [583, 169] width 47 height 11
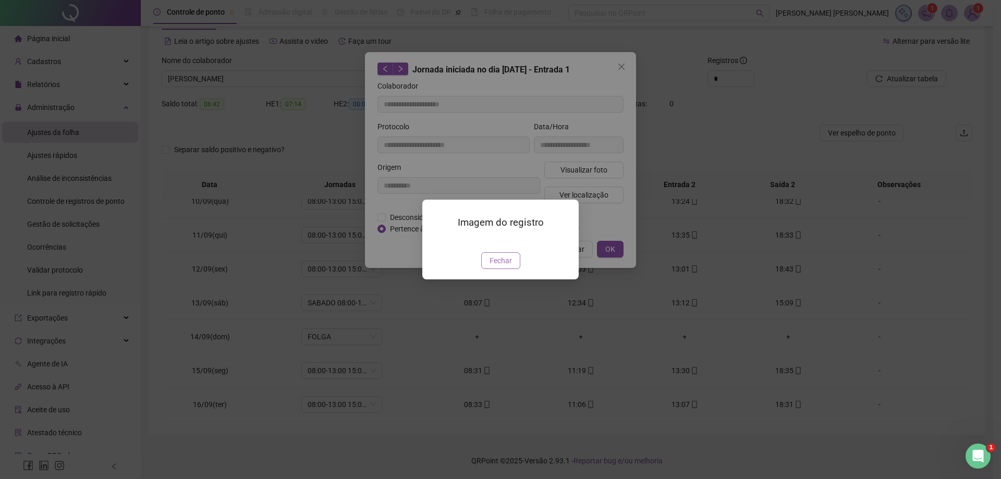
click at [505, 266] on span "Fechar" at bounding box center [500, 260] width 22 height 11
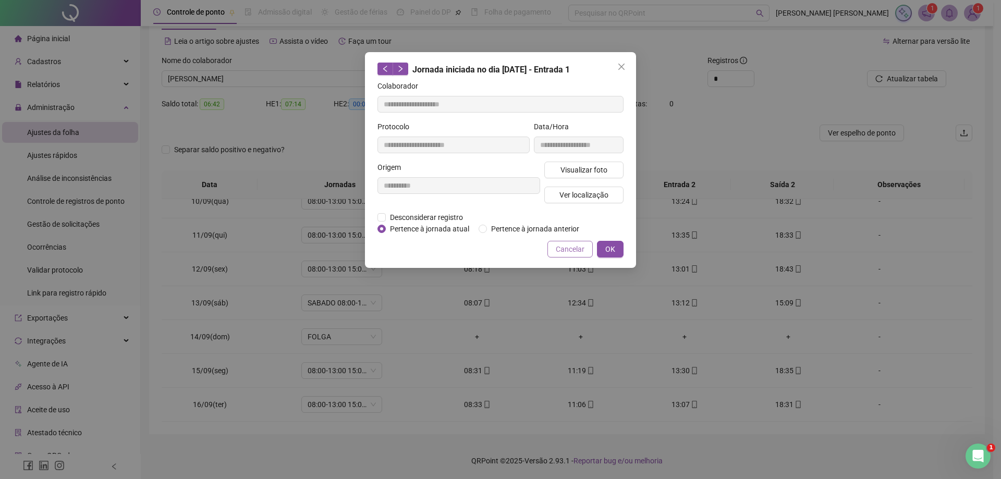
click at [579, 254] on span "Cancelar" at bounding box center [570, 248] width 29 height 11
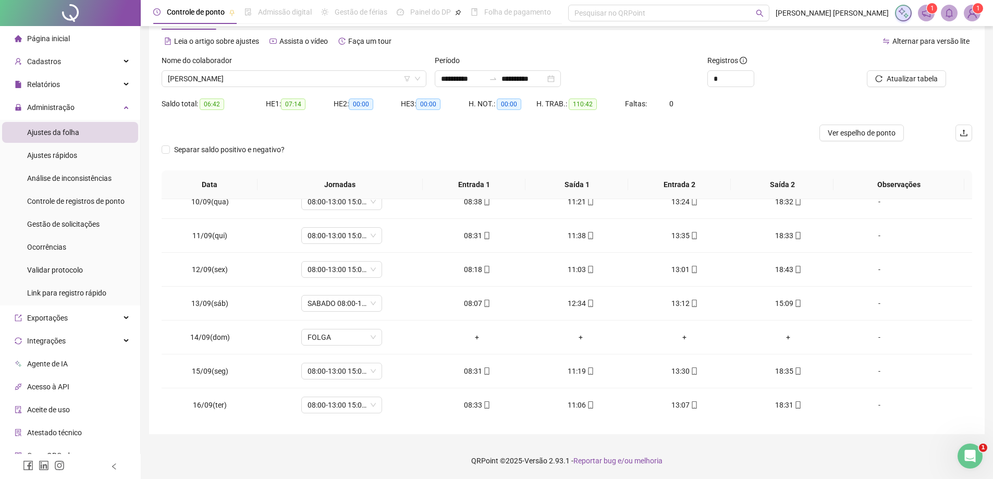
scroll to position [319, 0]
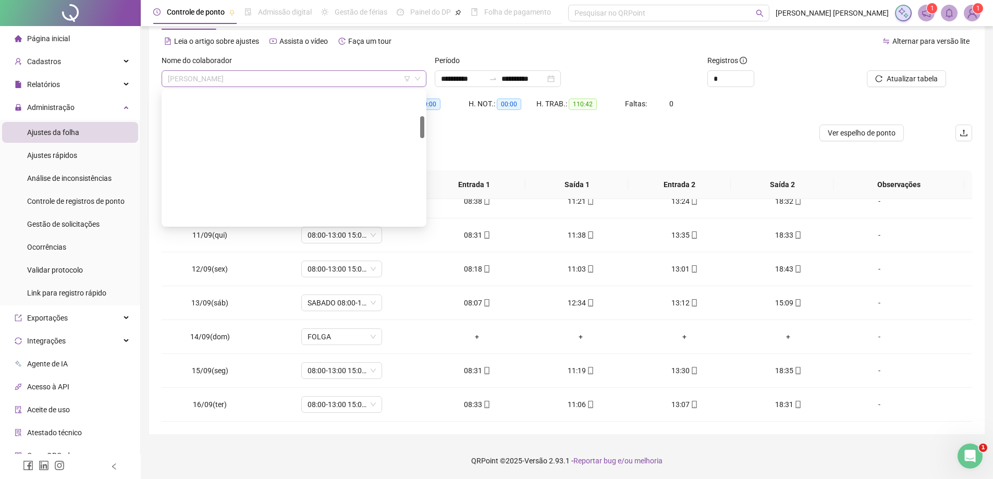
click at [280, 84] on span "[PERSON_NAME]" at bounding box center [294, 79] width 252 height 16
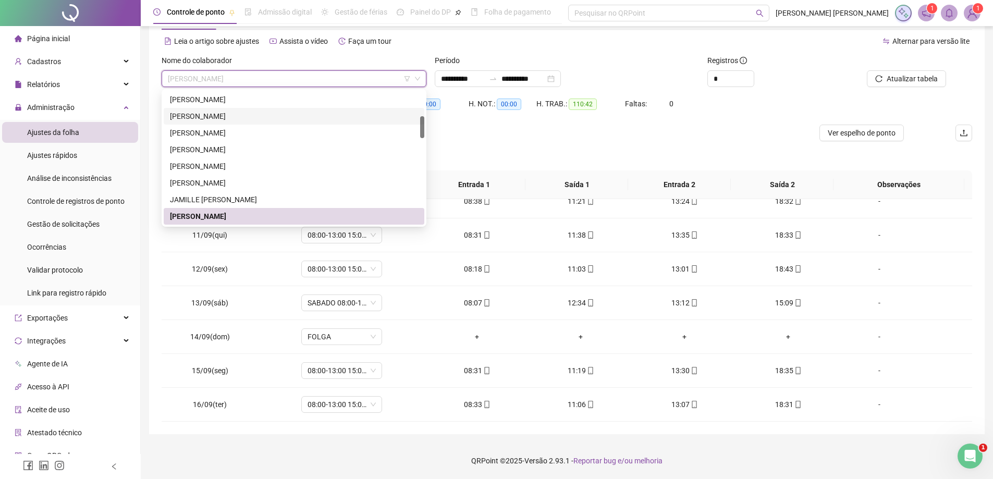
click at [263, 117] on div "[PERSON_NAME]" at bounding box center [294, 115] width 248 height 11
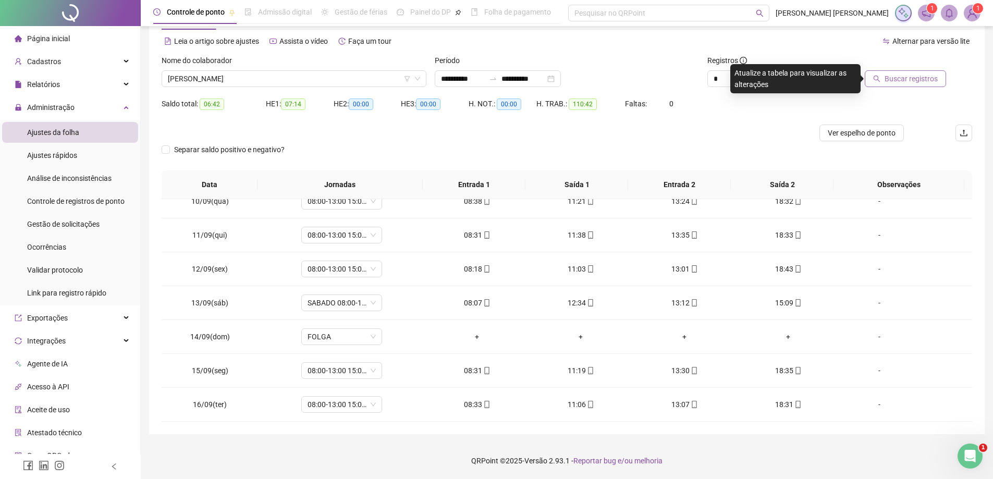
click at [894, 80] on span "Buscar registros" at bounding box center [910, 78] width 53 height 11
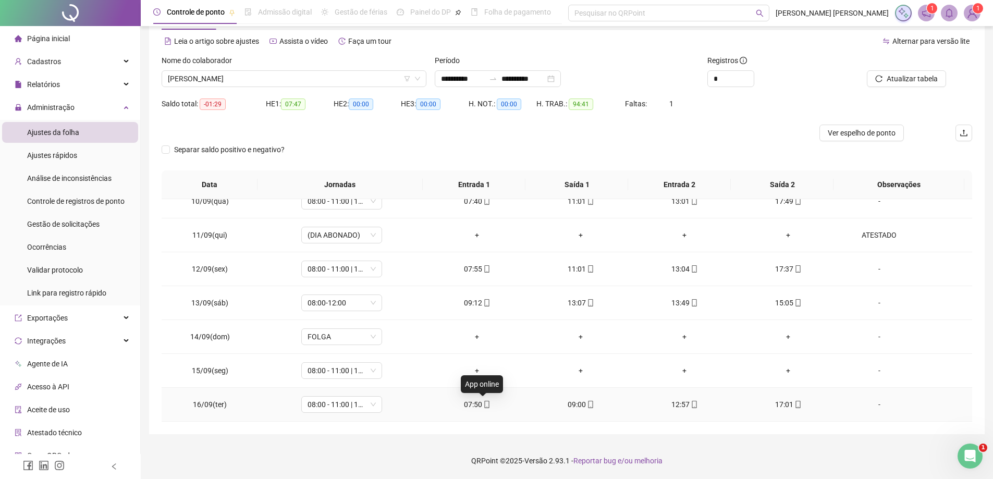
click at [483, 403] on icon "mobile" at bounding box center [486, 404] width 7 height 7
type input "**********"
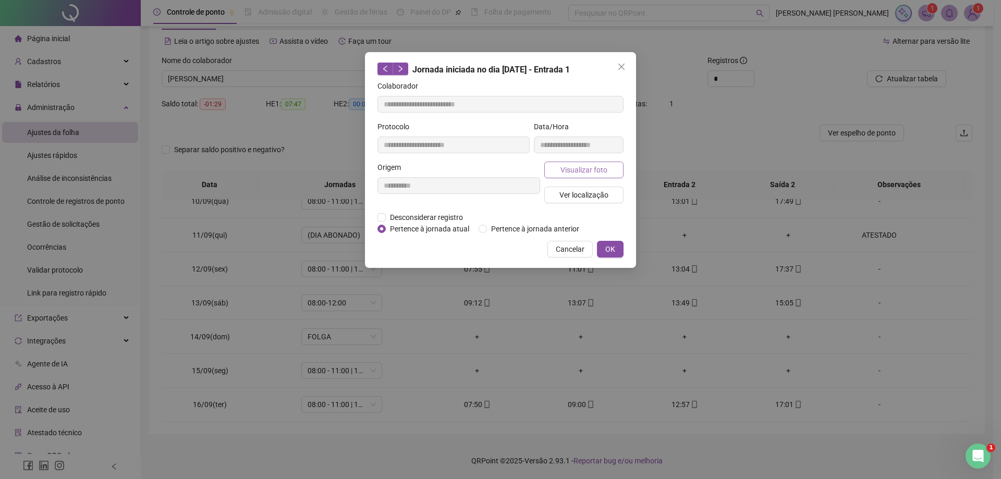
click at [600, 168] on span "Visualizar foto" at bounding box center [583, 169] width 47 height 11
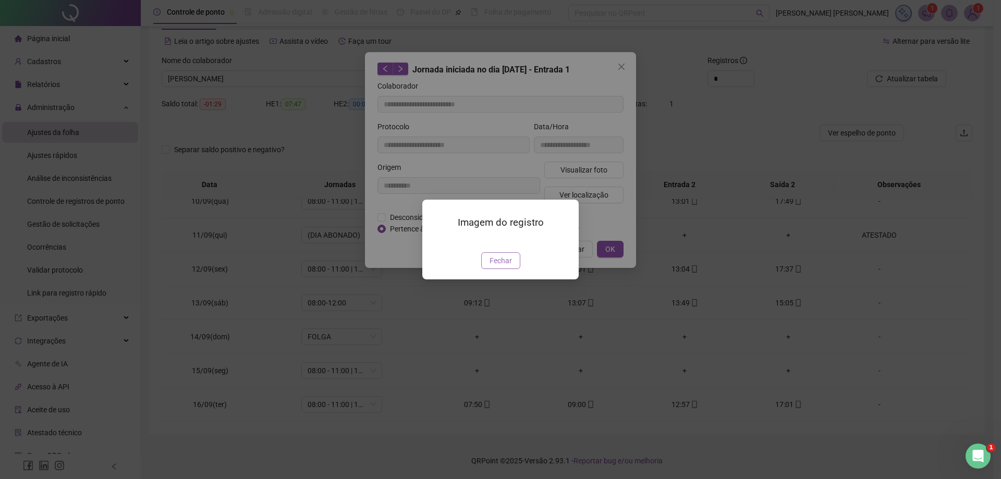
click at [513, 269] on button "Fechar" at bounding box center [500, 260] width 39 height 17
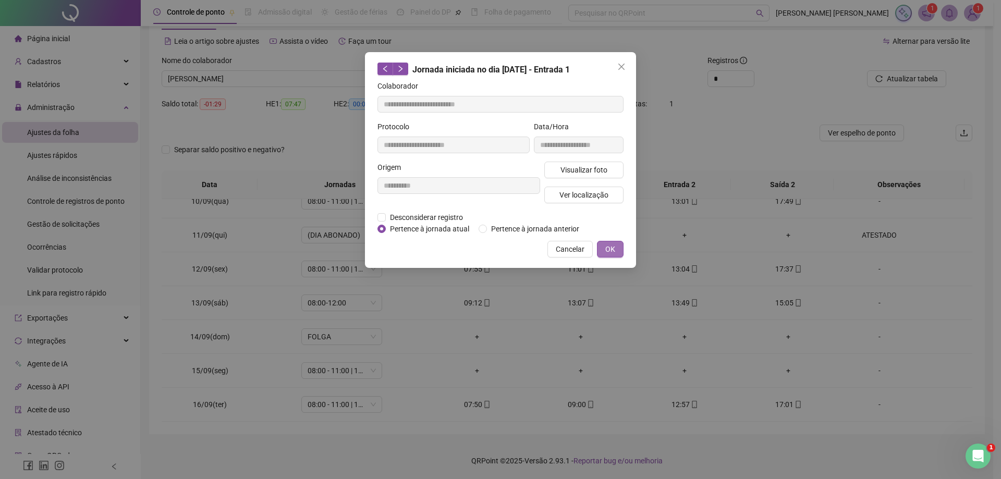
click at [615, 247] on button "OK" at bounding box center [610, 249] width 27 height 17
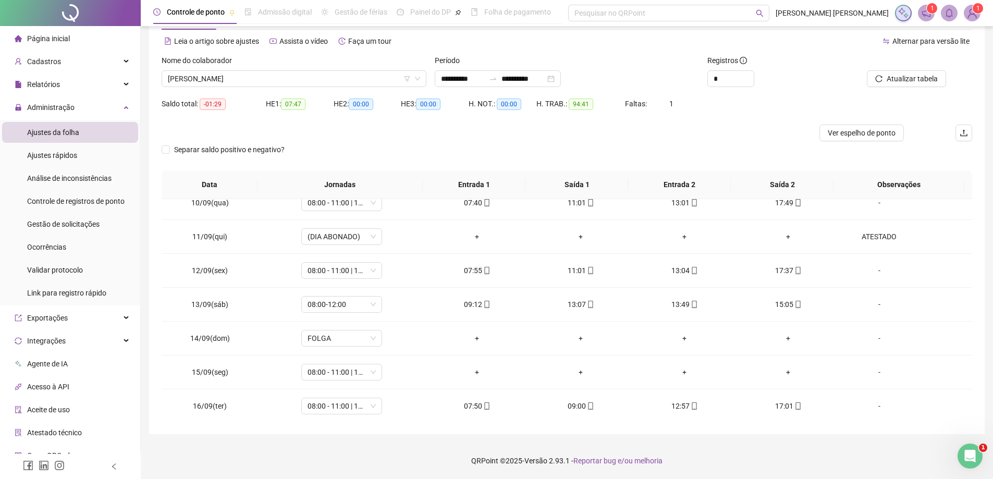
scroll to position [319, 0]
click at [287, 85] on span "[PERSON_NAME]" at bounding box center [294, 79] width 252 height 16
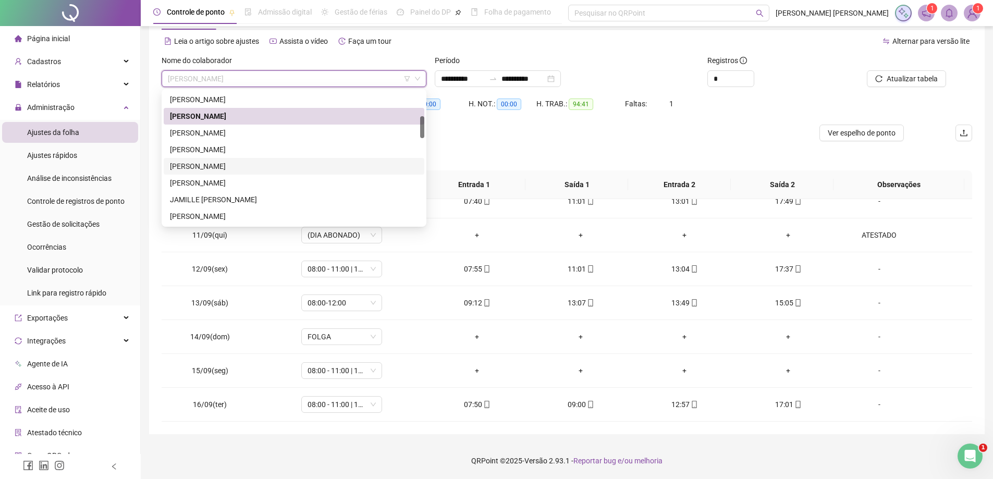
click at [276, 172] on div "[PERSON_NAME]" at bounding box center [294, 166] width 261 height 17
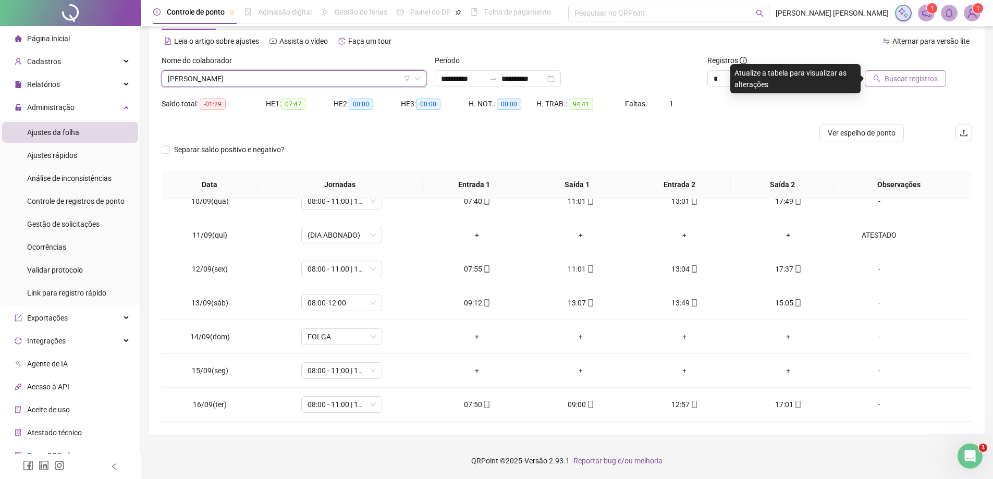
click at [907, 83] on span "Buscar registros" at bounding box center [910, 78] width 53 height 11
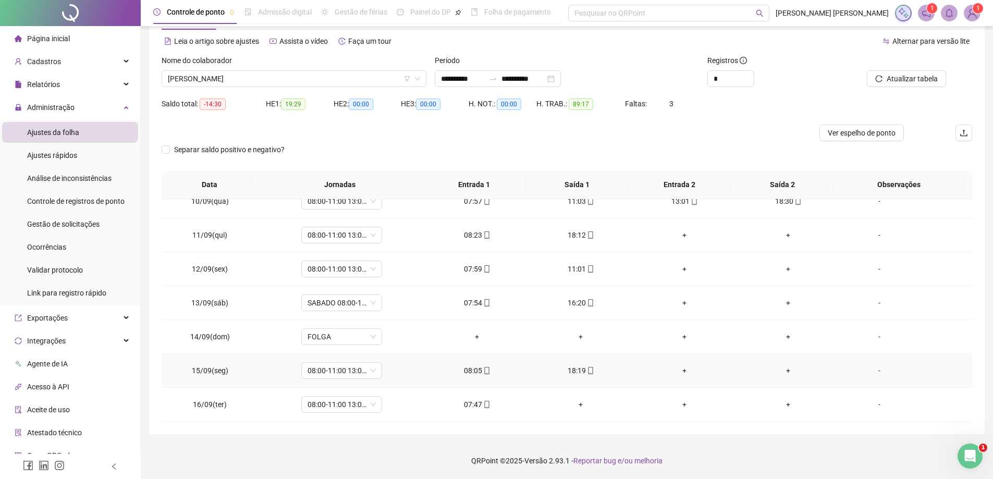
click at [573, 373] on div "18:19" at bounding box center [580, 370] width 87 height 11
type input "**********"
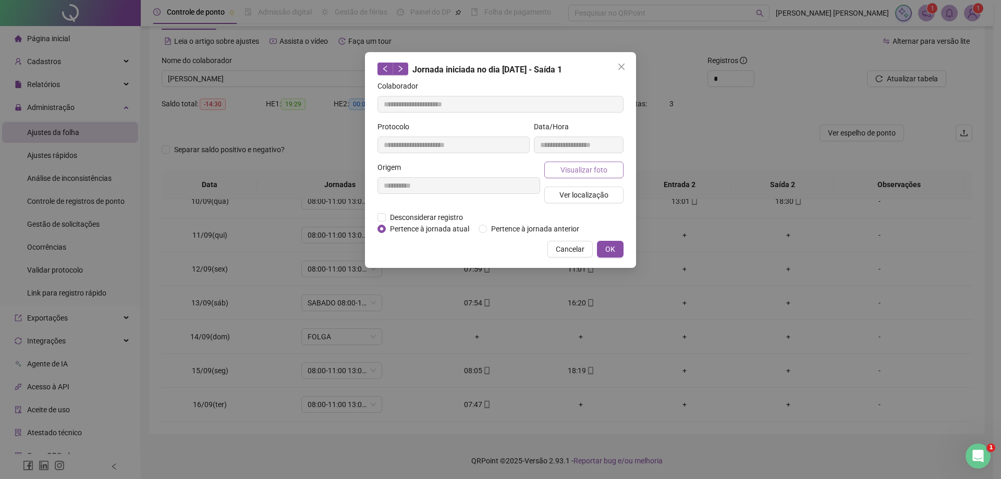
click at [590, 170] on span "Visualizar foto" at bounding box center [583, 169] width 47 height 11
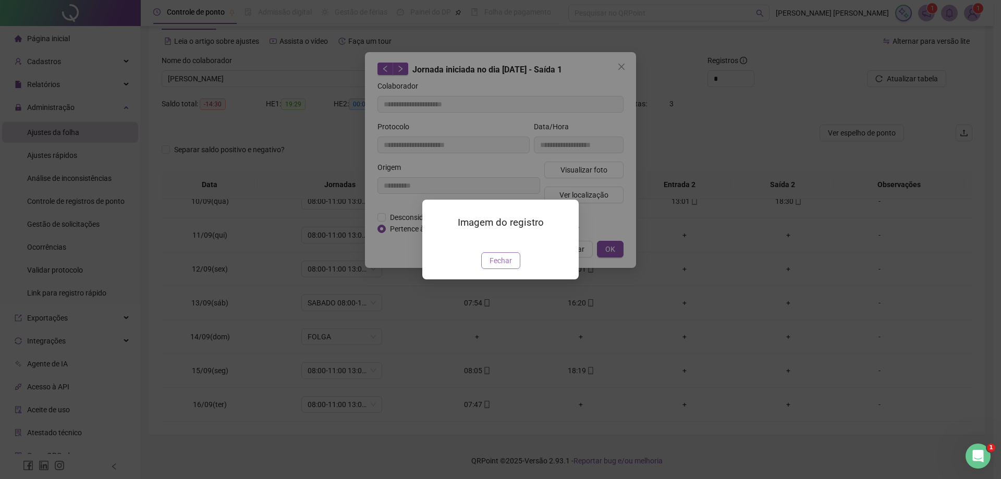
click at [506, 266] on span "Fechar" at bounding box center [500, 260] width 22 height 11
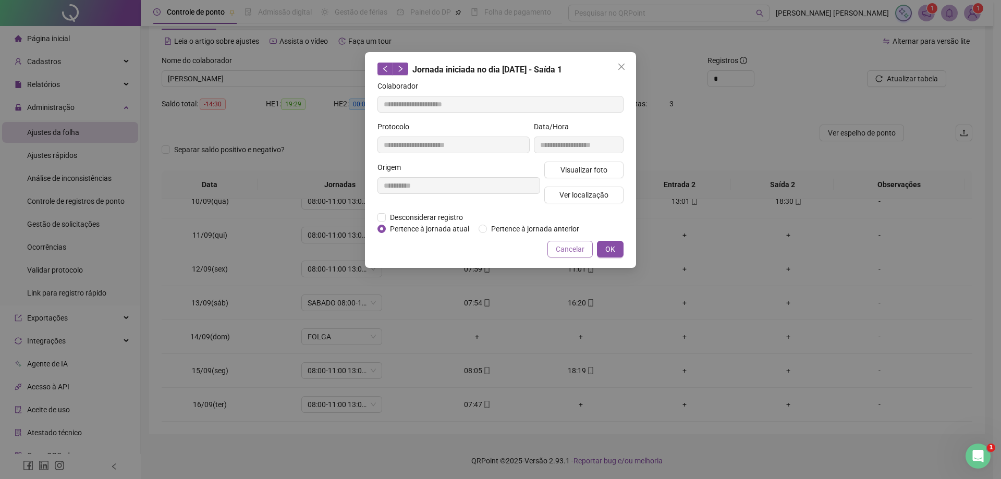
click at [577, 253] on span "Cancelar" at bounding box center [570, 248] width 29 height 11
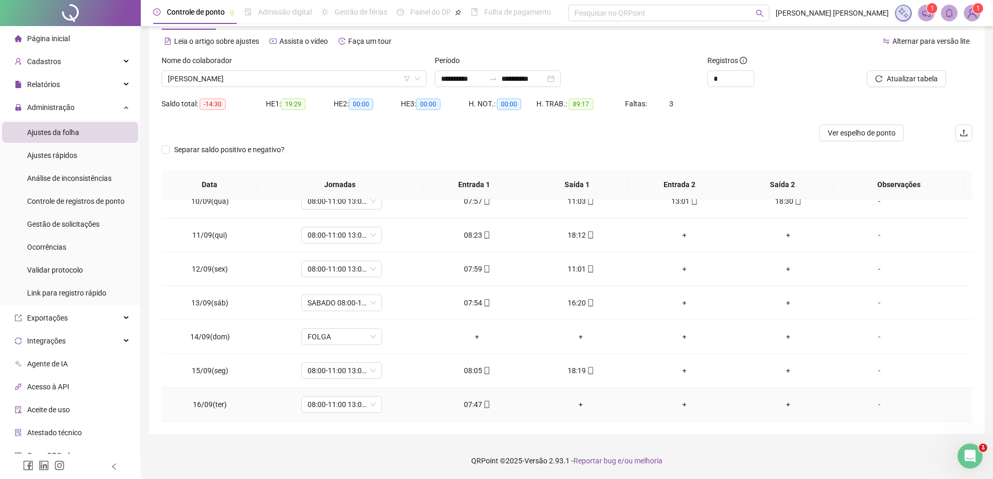
click at [474, 403] on div "07:47" at bounding box center [477, 404] width 87 height 11
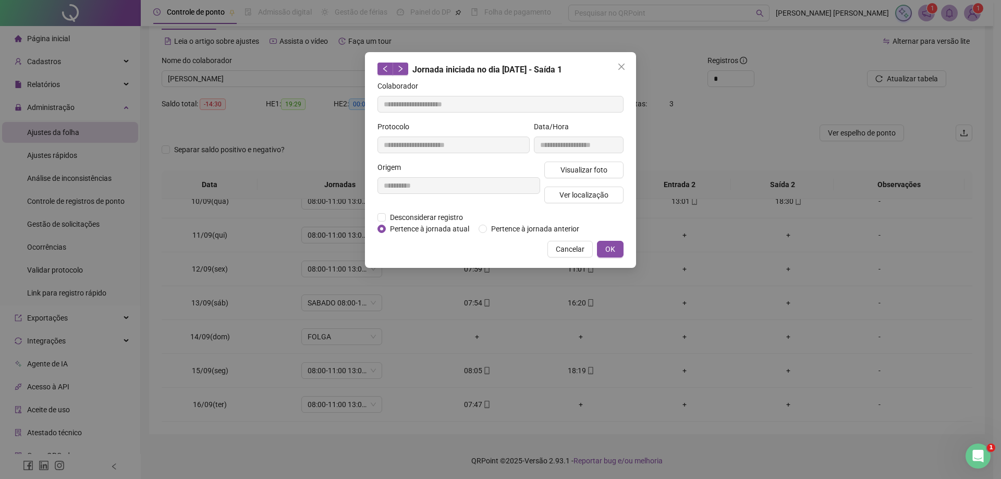
type input "**********"
click at [596, 174] on span "Visualizar foto" at bounding box center [583, 169] width 47 height 11
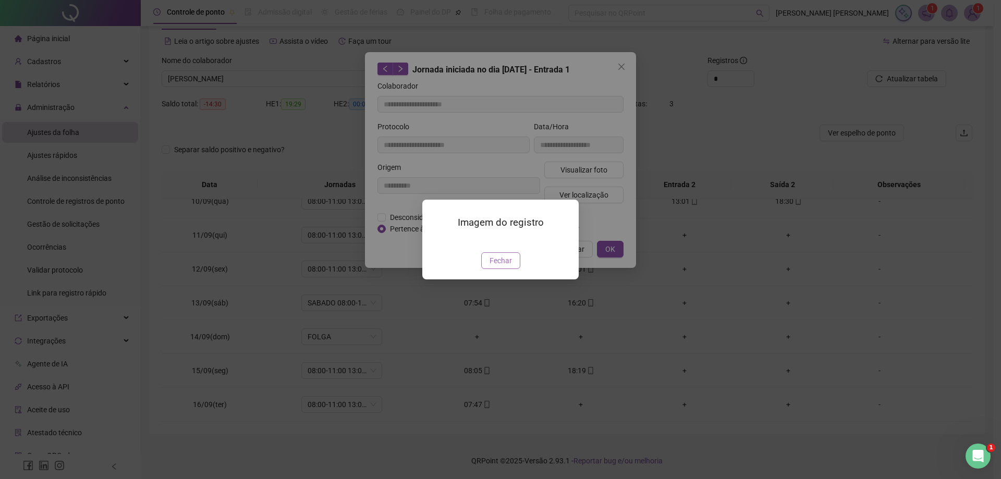
click at [499, 266] on span "Fechar" at bounding box center [500, 260] width 22 height 11
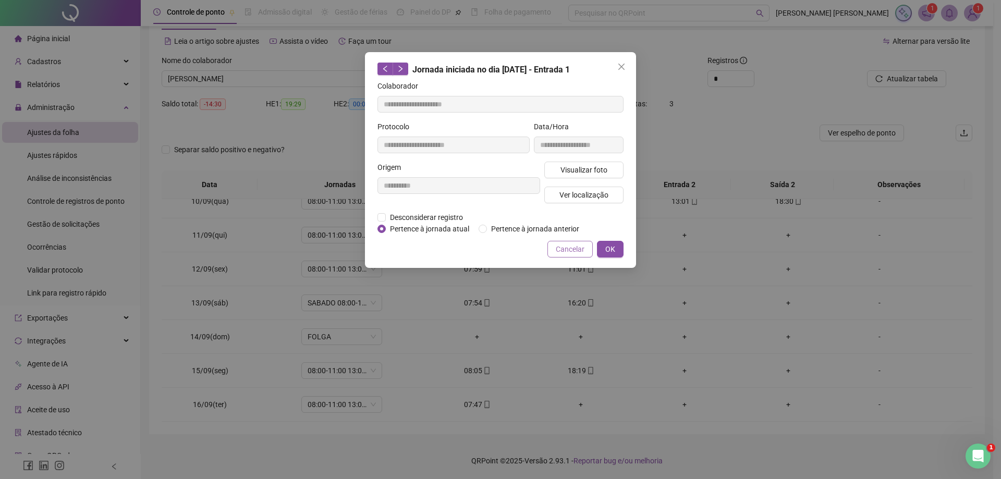
click at [574, 249] on span "Cancelar" at bounding box center [570, 248] width 29 height 11
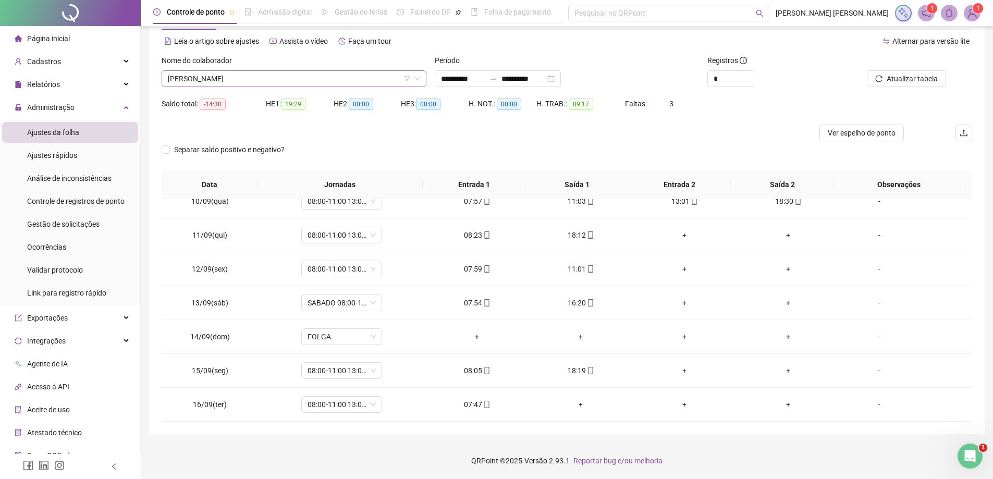
click at [264, 80] on span "[PERSON_NAME]" at bounding box center [294, 79] width 252 height 16
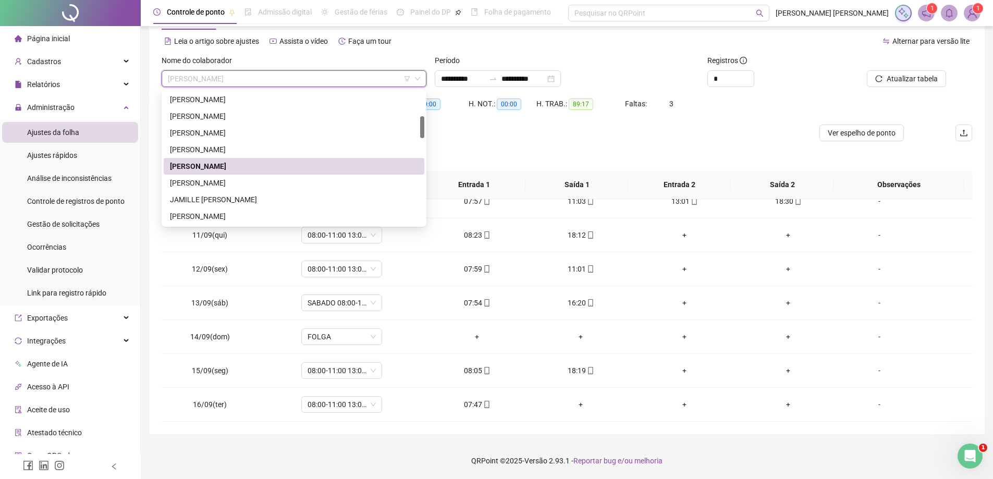
click at [489, 136] on div at bounding box center [466, 133] width 608 height 17
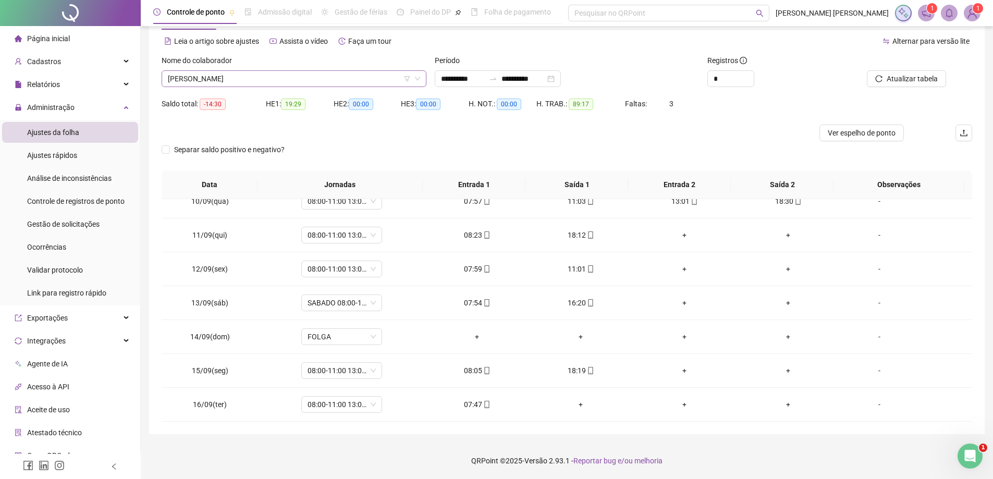
click at [265, 80] on span "[PERSON_NAME]" at bounding box center [294, 79] width 252 height 16
click at [257, 81] on span "[PERSON_NAME]" at bounding box center [294, 79] width 252 height 16
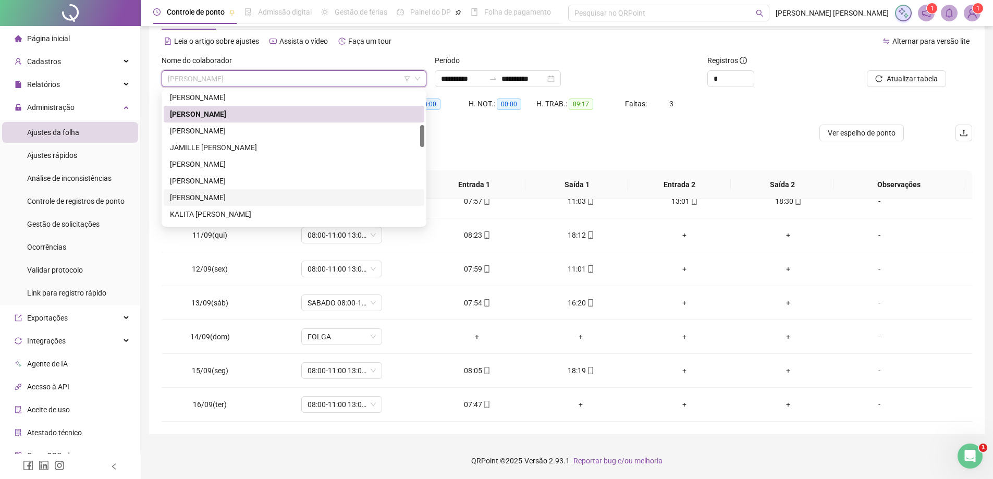
scroll to position [254, 0]
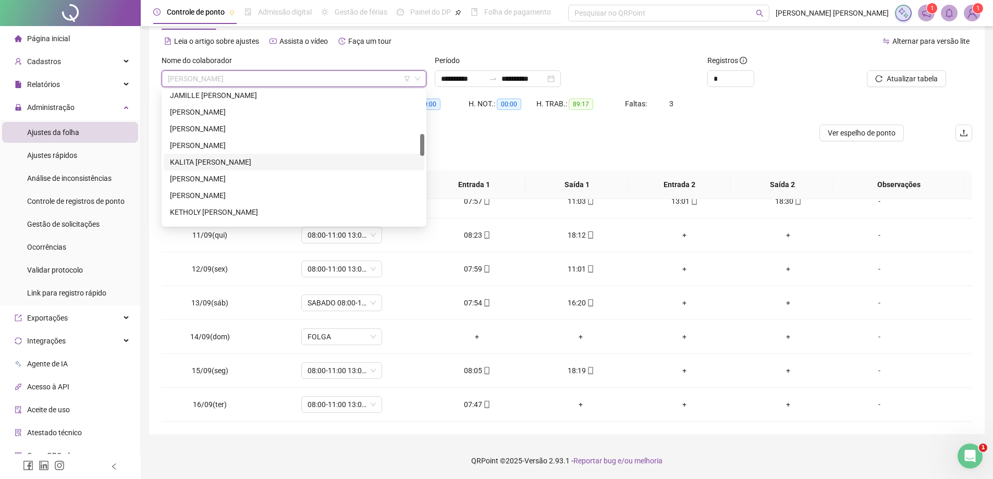
click at [254, 163] on div "KALITA [PERSON_NAME]" at bounding box center [294, 161] width 248 height 11
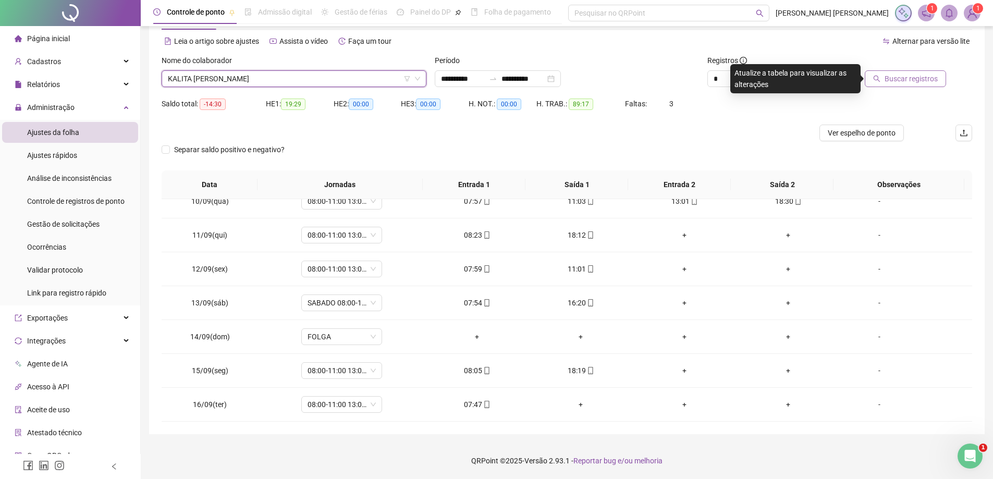
click at [900, 82] on span "Buscar registros" at bounding box center [910, 78] width 53 height 11
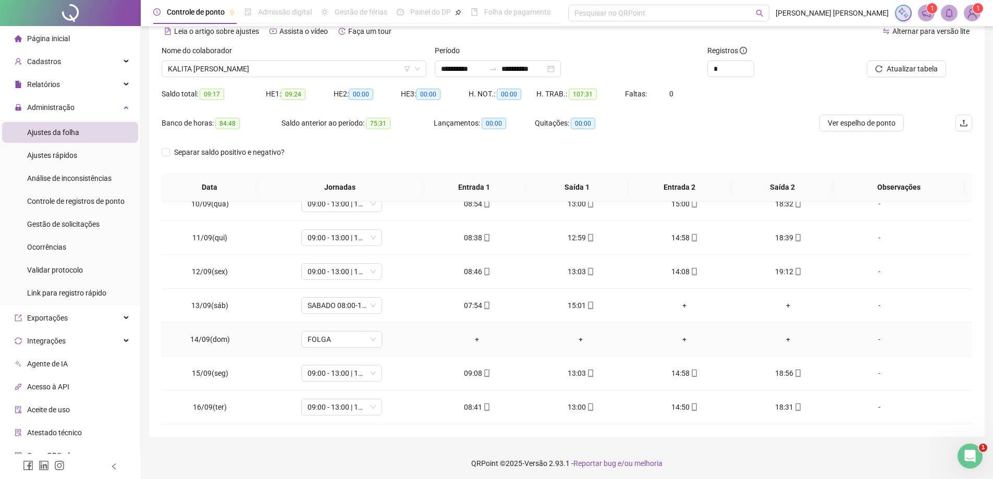
scroll to position [54, 0]
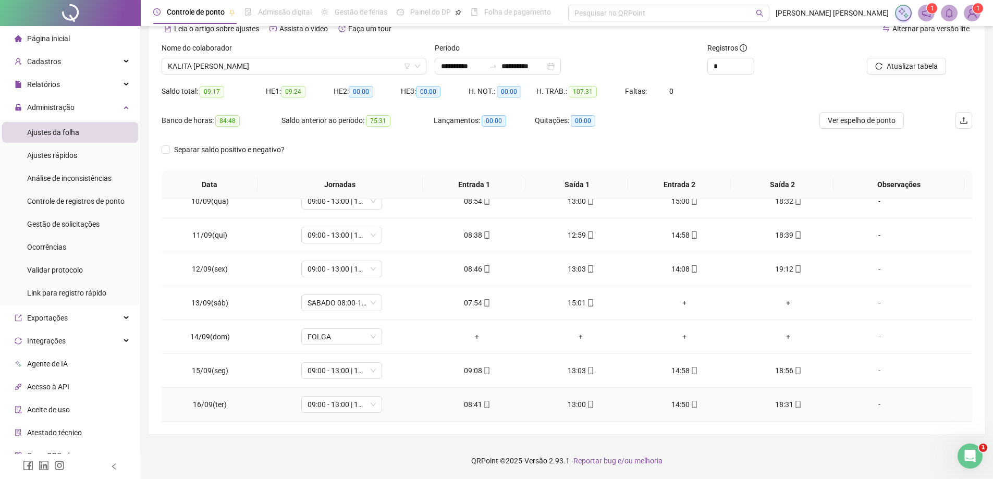
click at [472, 404] on div "08:41" at bounding box center [477, 404] width 87 height 11
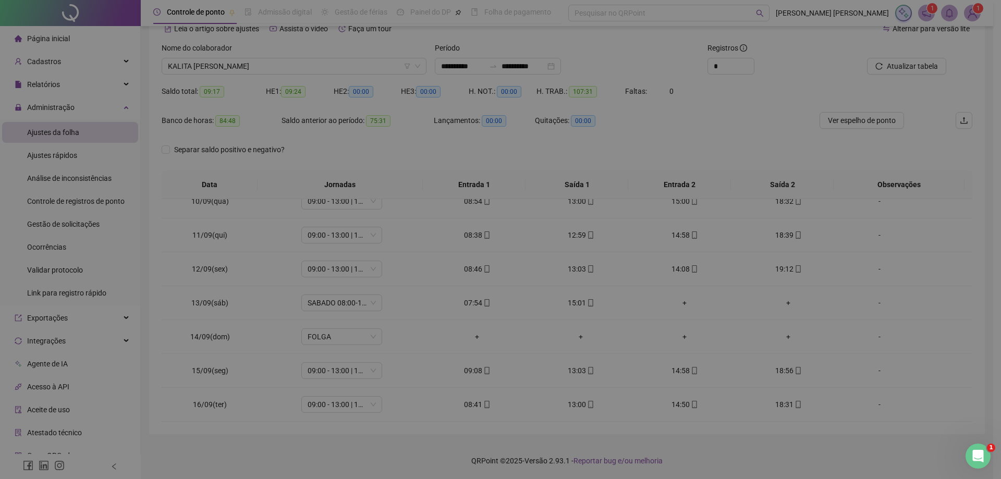
type input "**********"
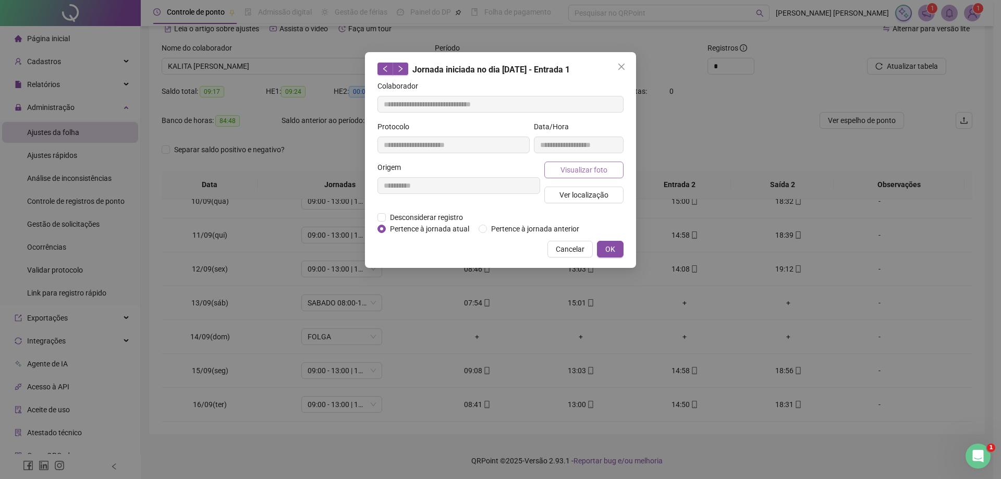
click at [571, 170] on span "Visualizar foto" at bounding box center [583, 169] width 47 height 11
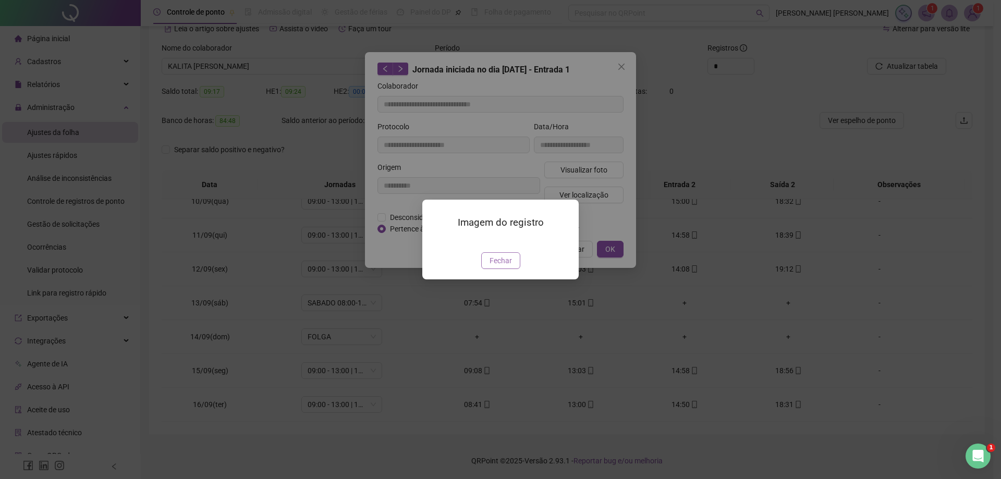
click at [509, 266] on span "Fechar" at bounding box center [500, 260] width 22 height 11
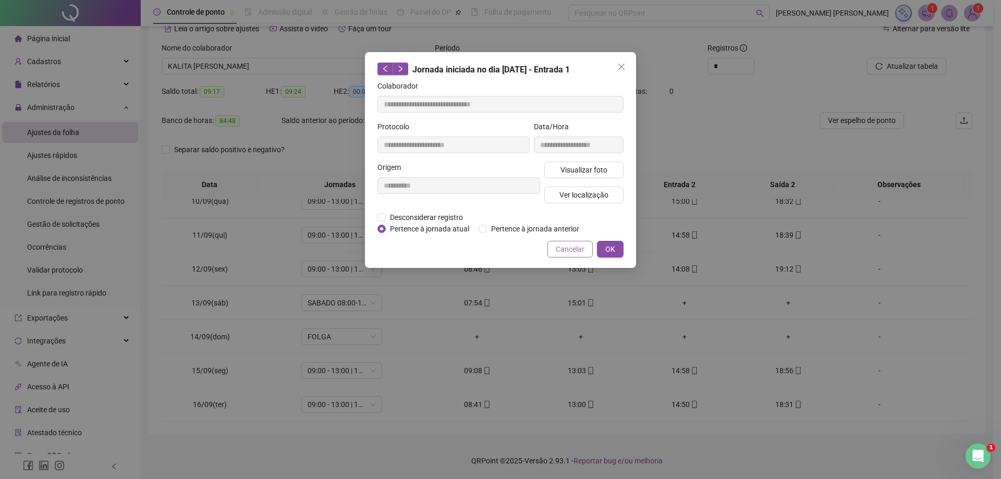
click at [563, 251] on span "Cancelar" at bounding box center [570, 248] width 29 height 11
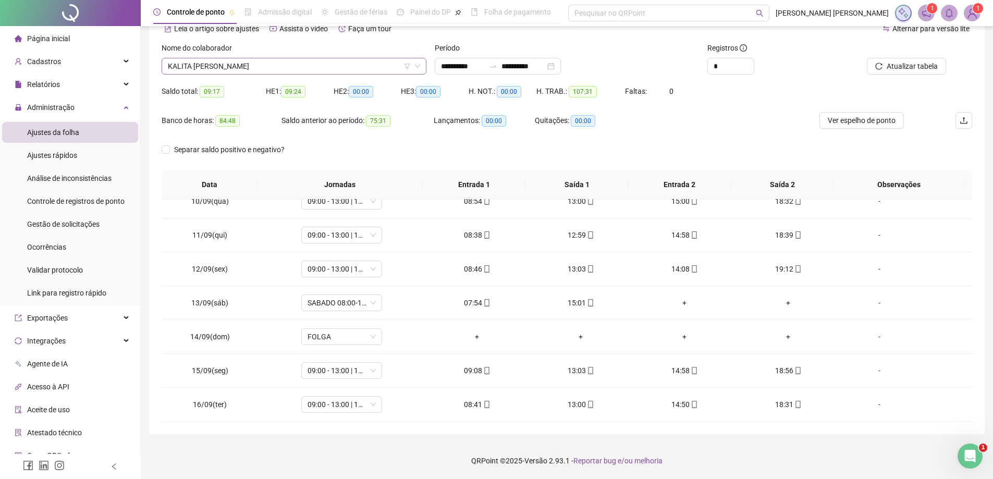
click at [330, 67] on span "KALITA [PERSON_NAME]" at bounding box center [294, 66] width 252 height 16
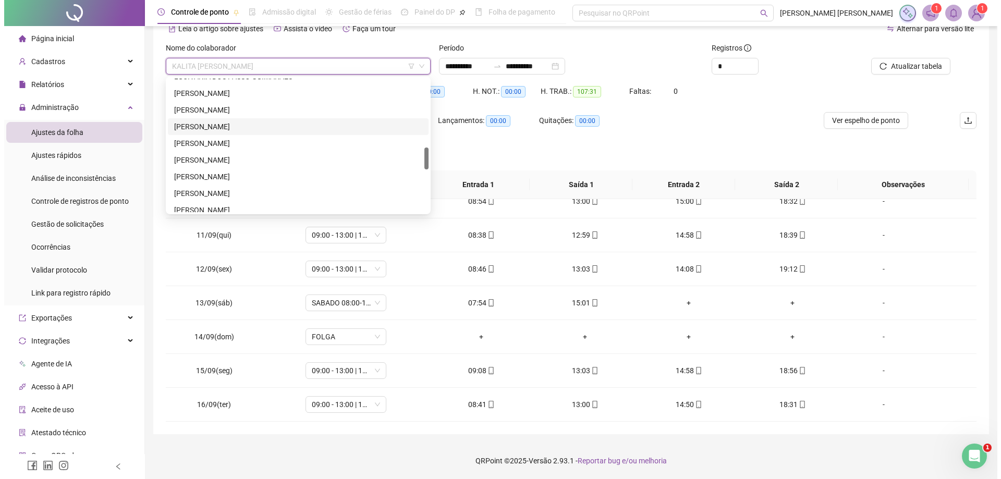
scroll to position [463, 0]
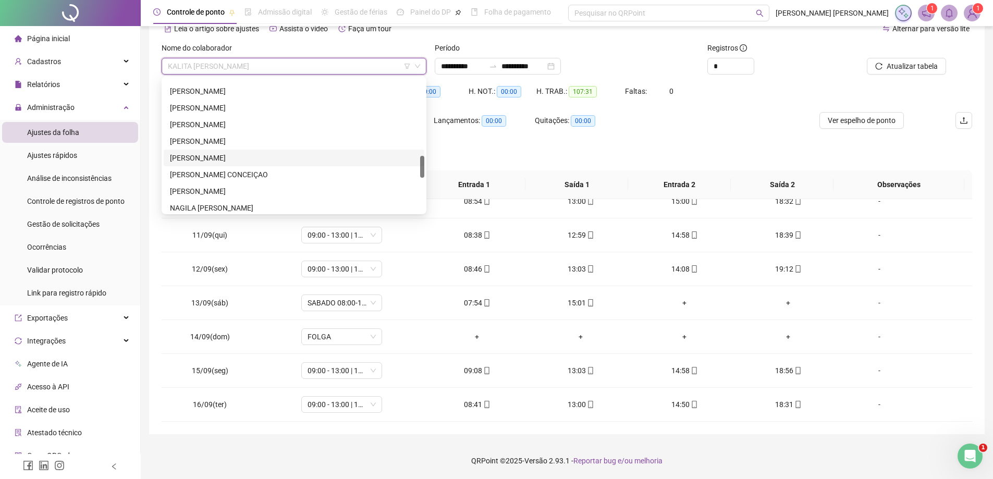
click at [297, 152] on div "[PERSON_NAME]" at bounding box center [294, 158] width 261 height 17
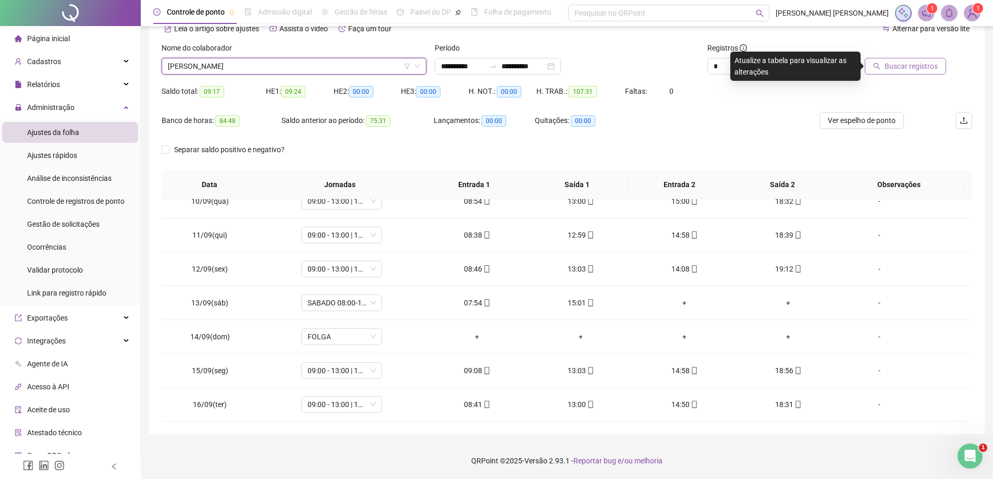
click at [917, 67] on span "Buscar registros" at bounding box center [910, 65] width 53 height 11
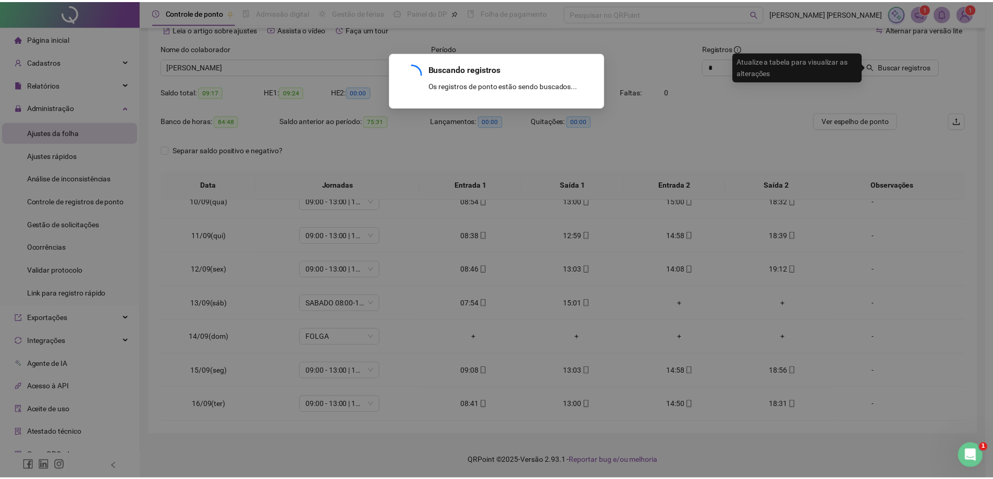
scroll to position [41, 0]
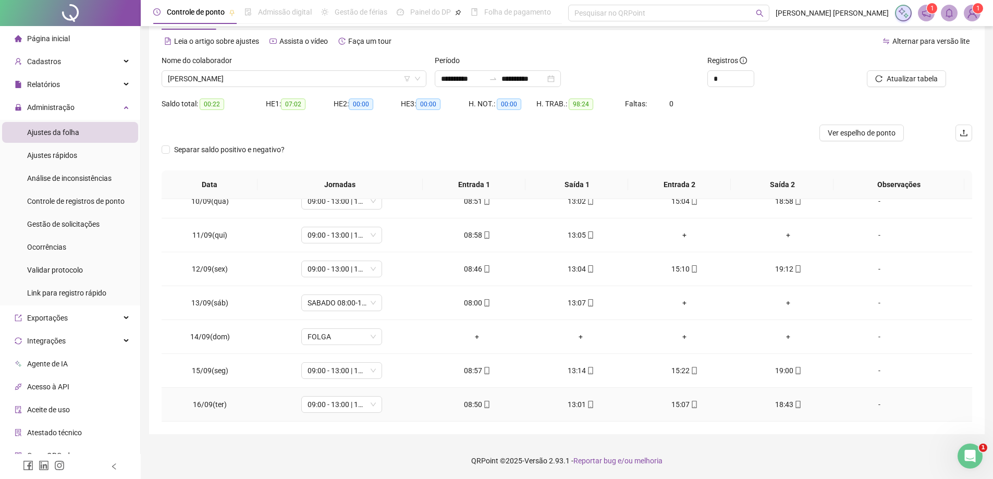
click at [469, 405] on div "08:50" at bounding box center [477, 404] width 87 height 11
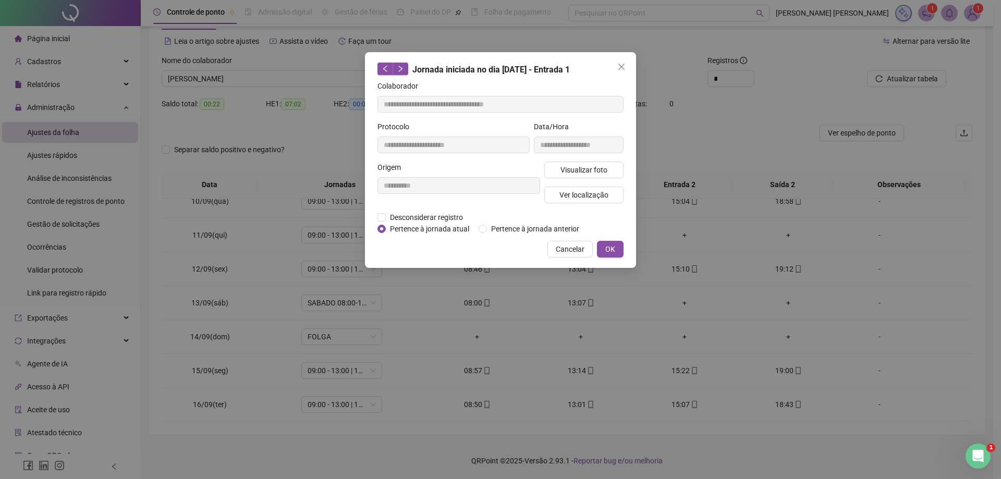
type input "**********"
click at [609, 169] on button "Visualizar foto" at bounding box center [583, 170] width 79 height 17
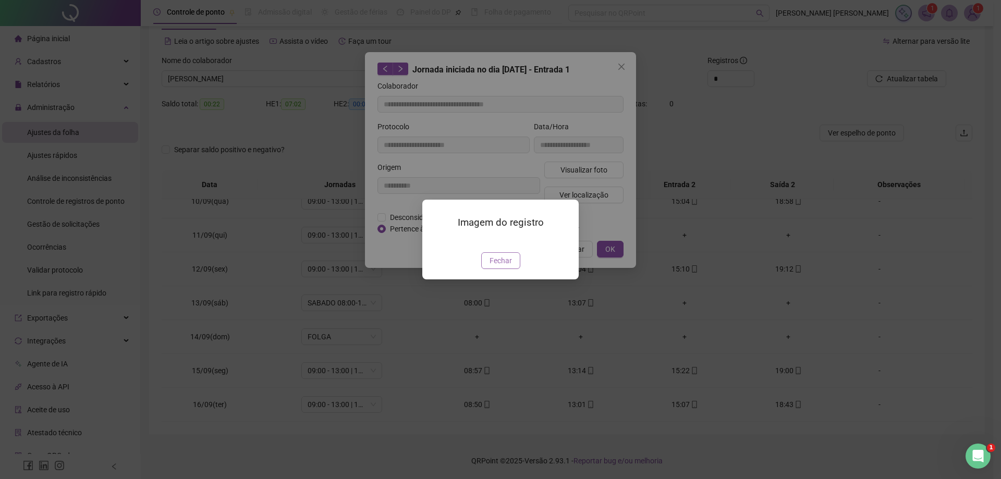
click at [498, 266] on span "Fechar" at bounding box center [500, 260] width 22 height 11
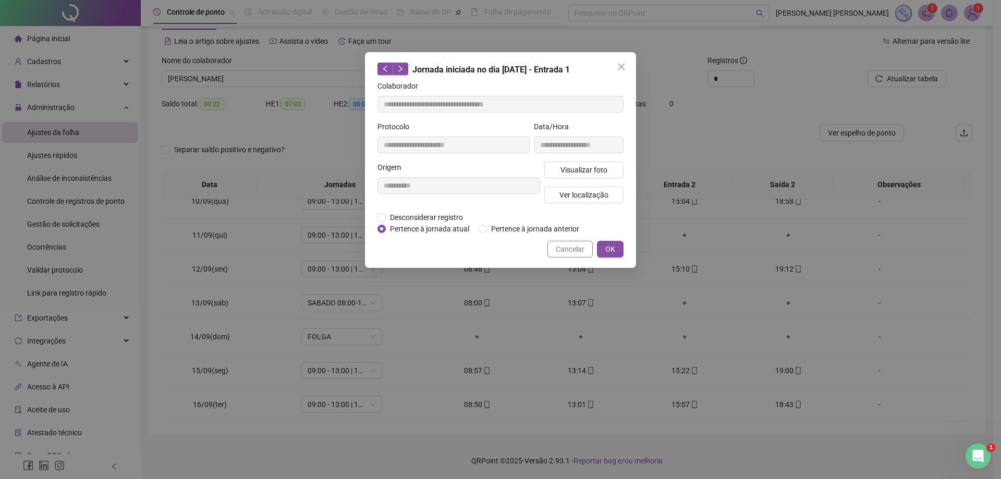
click at [577, 249] on span "Cancelar" at bounding box center [570, 248] width 29 height 11
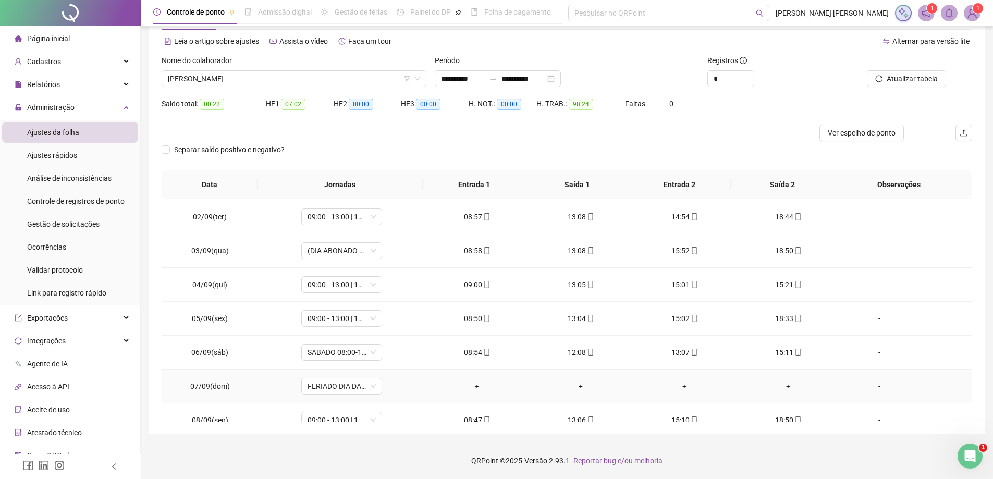
scroll to position [0, 0]
click at [264, 81] on span "[PERSON_NAME]" at bounding box center [294, 79] width 252 height 16
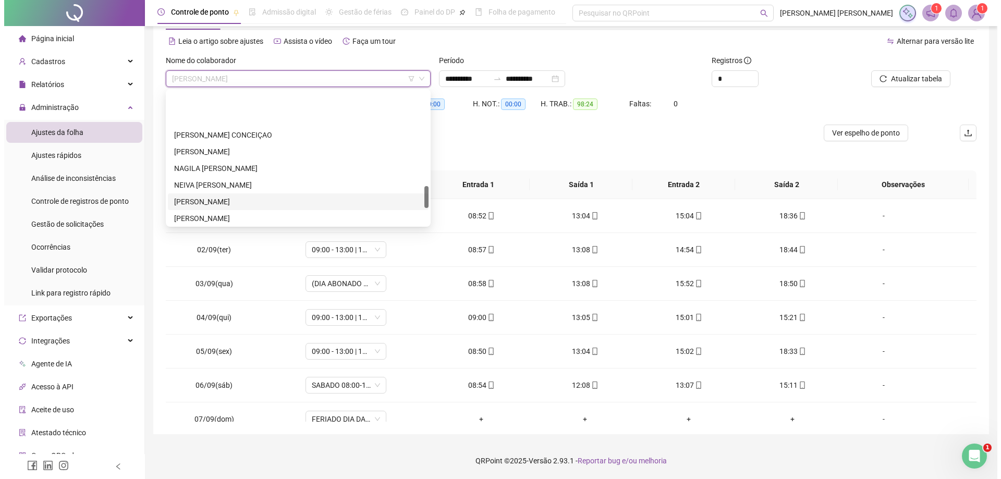
scroll to position [567, 0]
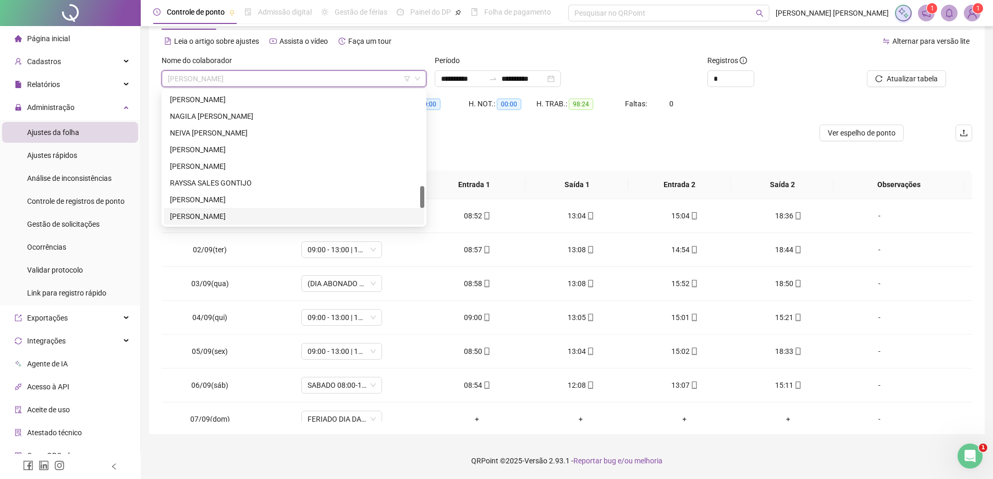
click at [230, 213] on div "[PERSON_NAME]" at bounding box center [294, 216] width 248 height 11
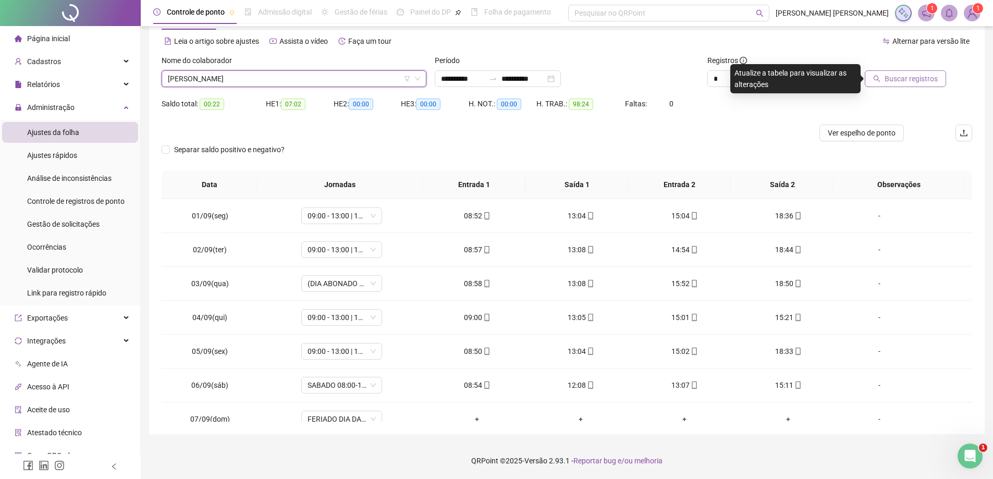
click at [902, 77] on span "Buscar registros" at bounding box center [910, 78] width 53 height 11
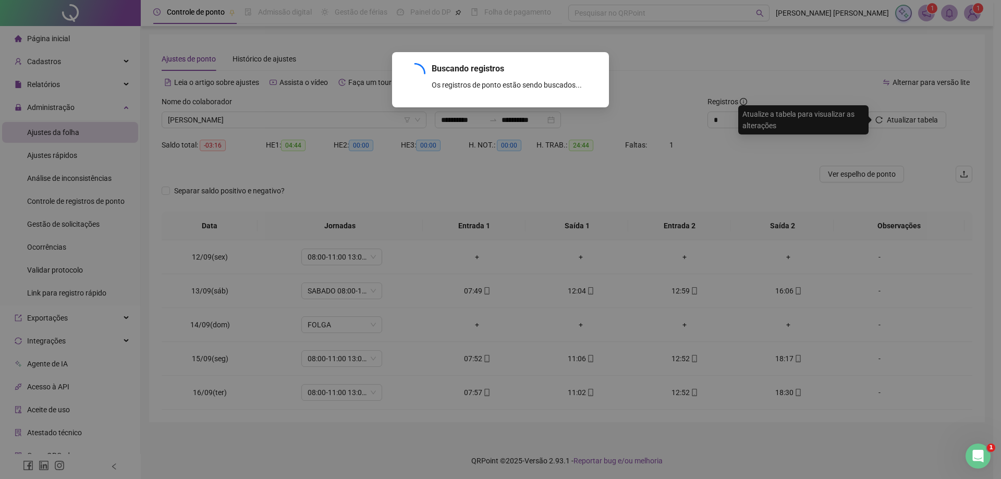
scroll to position [0, 0]
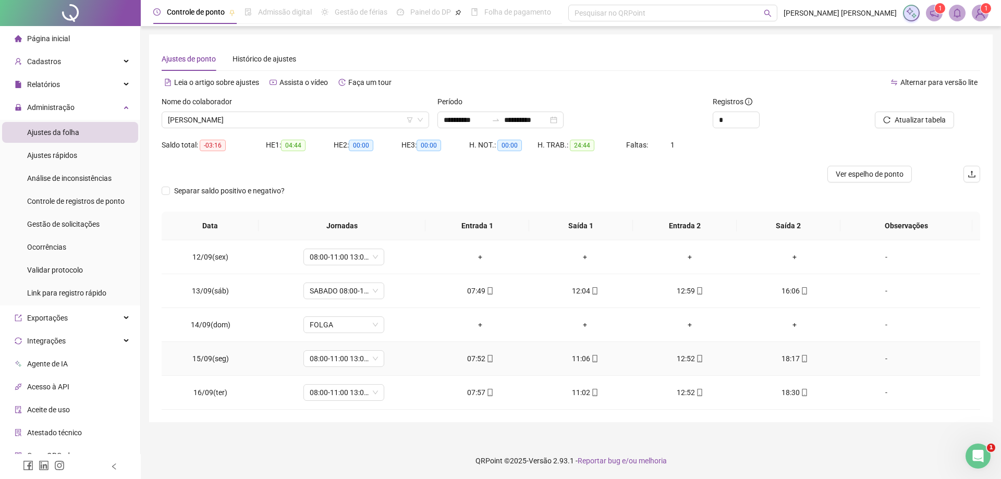
click at [476, 358] on div "07:52" at bounding box center [480, 358] width 88 height 11
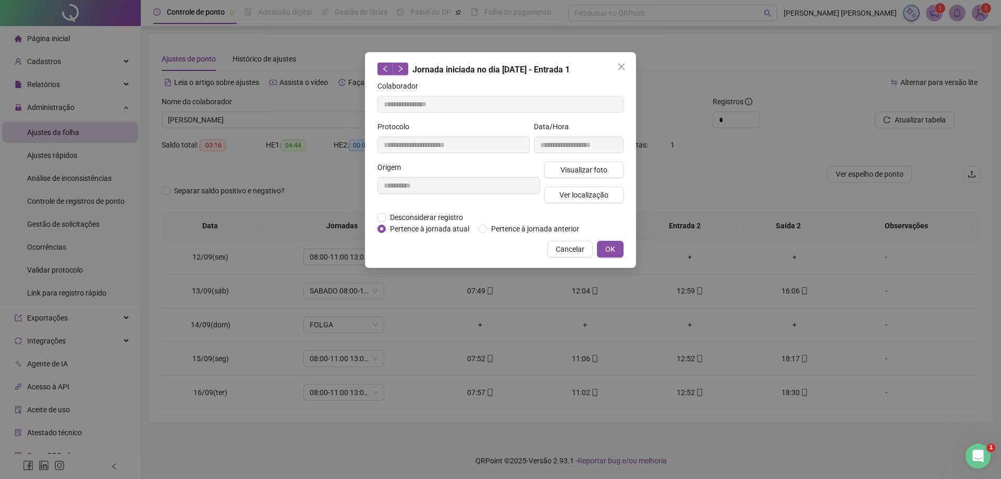
type input "**********"
click at [574, 170] on span "Visualizar foto" at bounding box center [583, 169] width 47 height 11
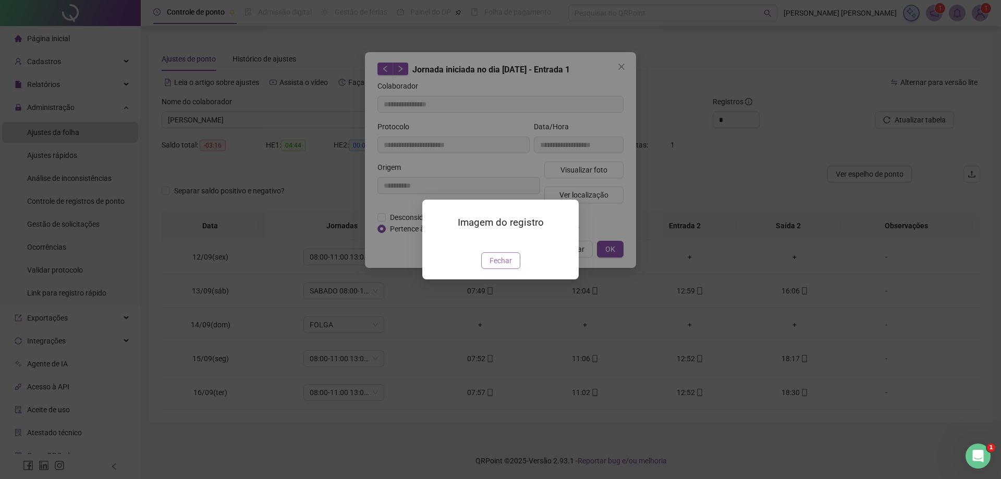
click at [507, 266] on span "Fechar" at bounding box center [500, 260] width 22 height 11
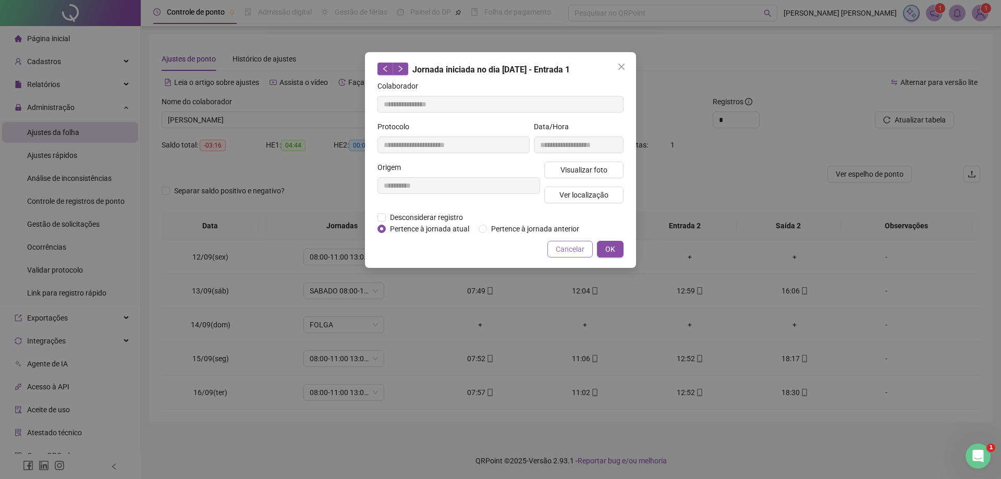
click at [570, 248] on span "Cancelar" at bounding box center [570, 248] width 29 height 11
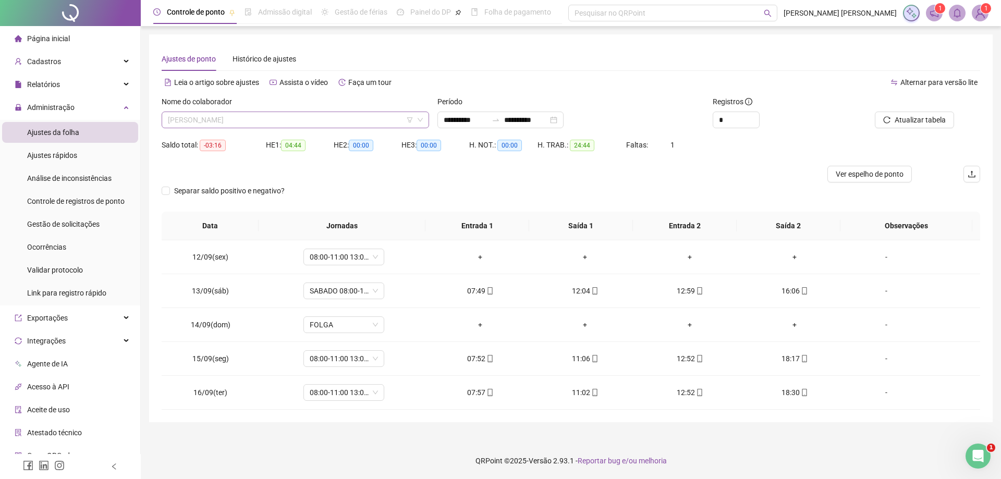
click at [266, 124] on span "[PERSON_NAME]" at bounding box center [295, 120] width 255 height 16
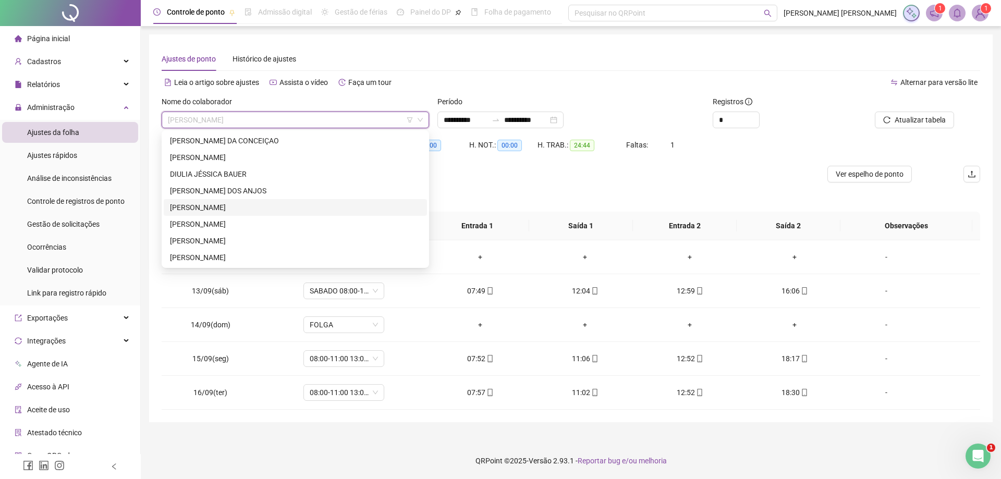
click at [257, 213] on div "[PERSON_NAME]" at bounding box center [295, 207] width 251 height 11
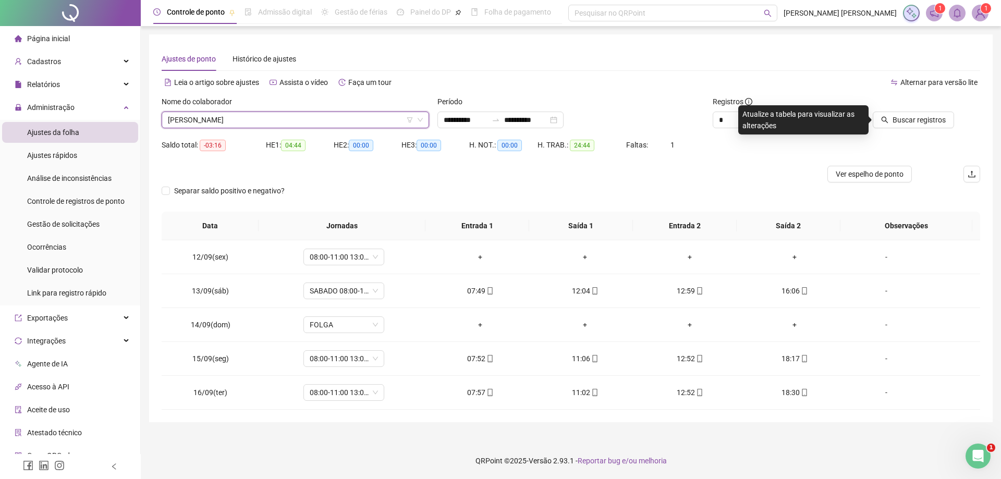
click at [252, 119] on span "[PERSON_NAME]" at bounding box center [295, 120] width 255 height 16
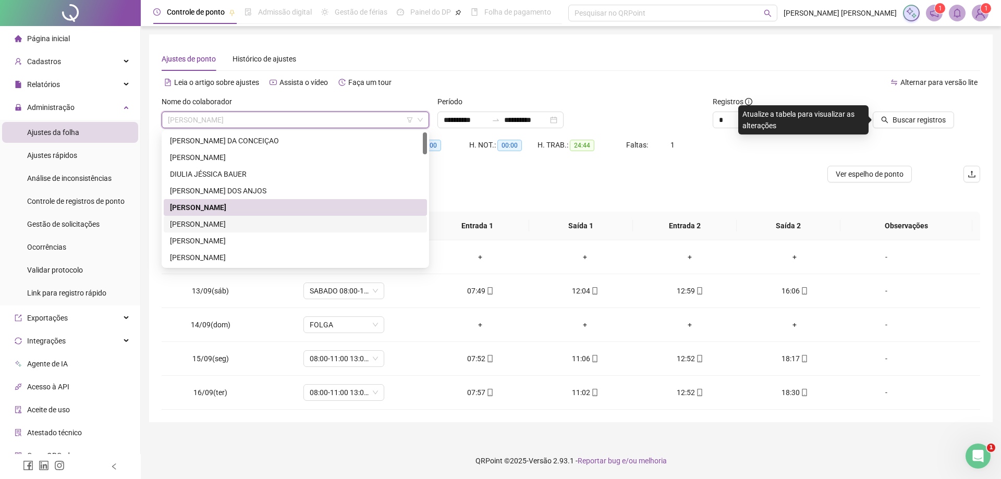
click at [225, 222] on div "[PERSON_NAME]" at bounding box center [295, 223] width 251 height 11
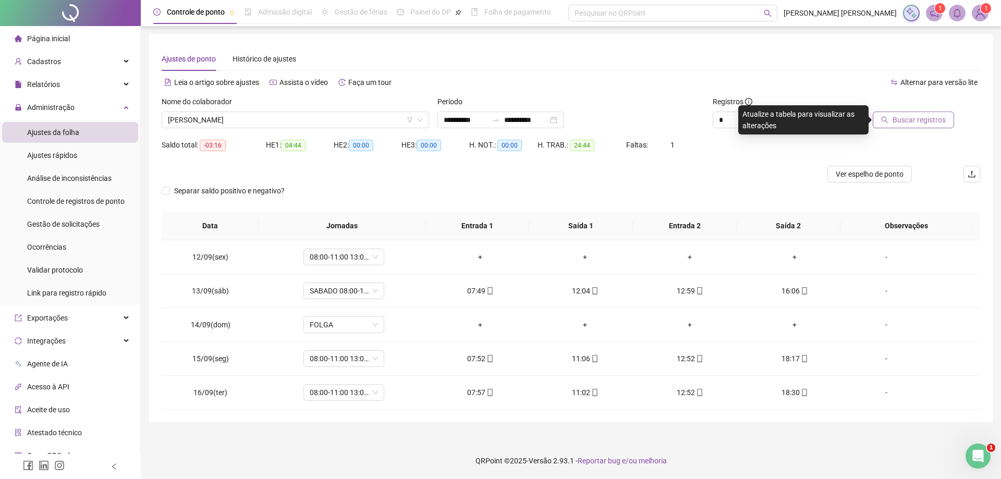
click at [907, 123] on span "Buscar registros" at bounding box center [918, 119] width 53 height 11
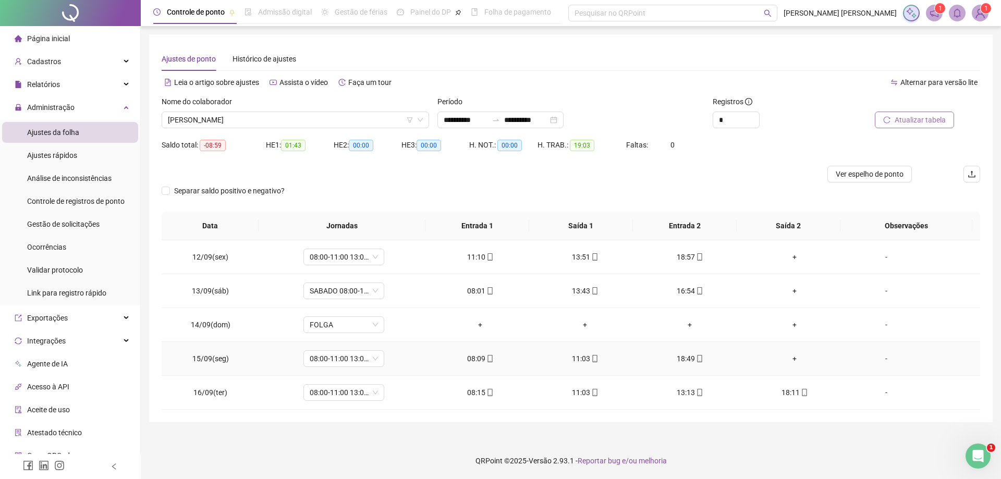
click at [473, 362] on div "08:09" at bounding box center [480, 358] width 88 height 11
type input "**********"
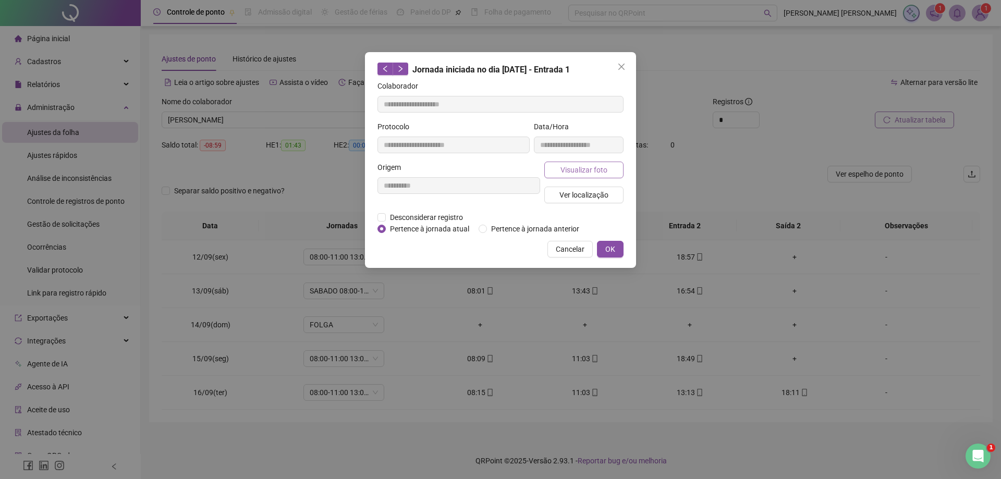
click at [582, 172] on span "Visualizar foto" at bounding box center [583, 169] width 47 height 11
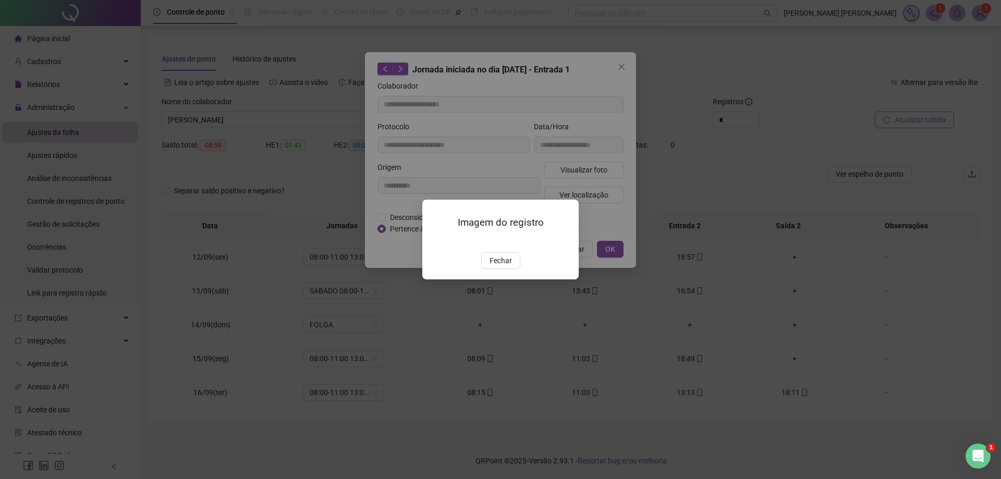
click at [499, 266] on span "Fechar" at bounding box center [500, 260] width 22 height 11
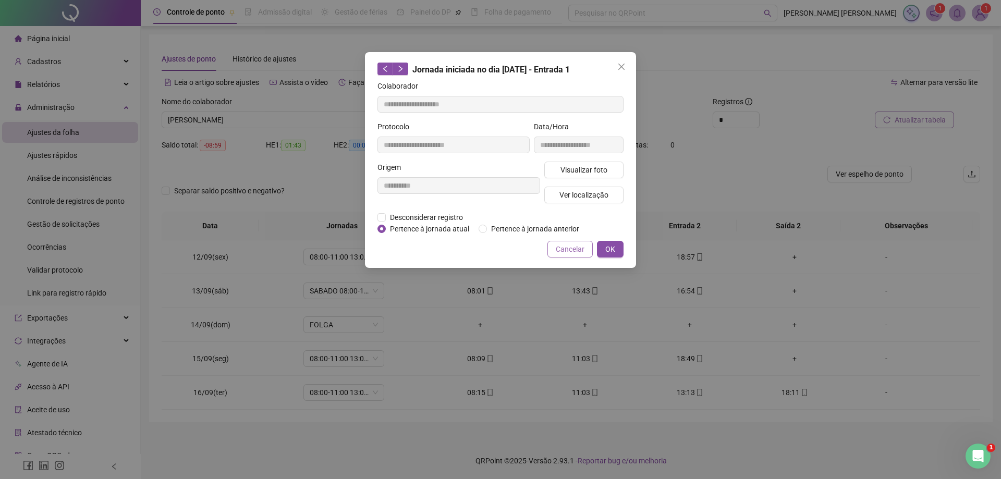
click at [576, 252] on span "Cancelar" at bounding box center [570, 248] width 29 height 11
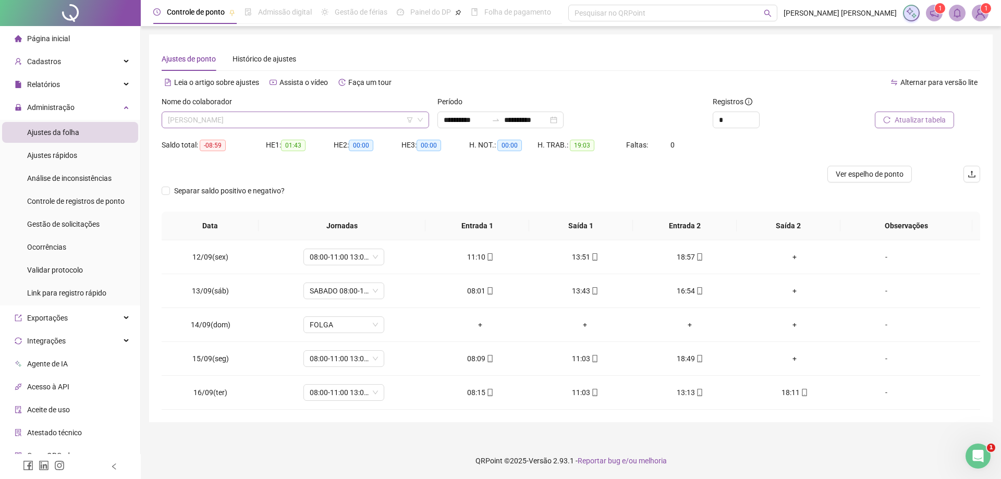
click at [253, 119] on span "[PERSON_NAME]" at bounding box center [295, 120] width 255 height 16
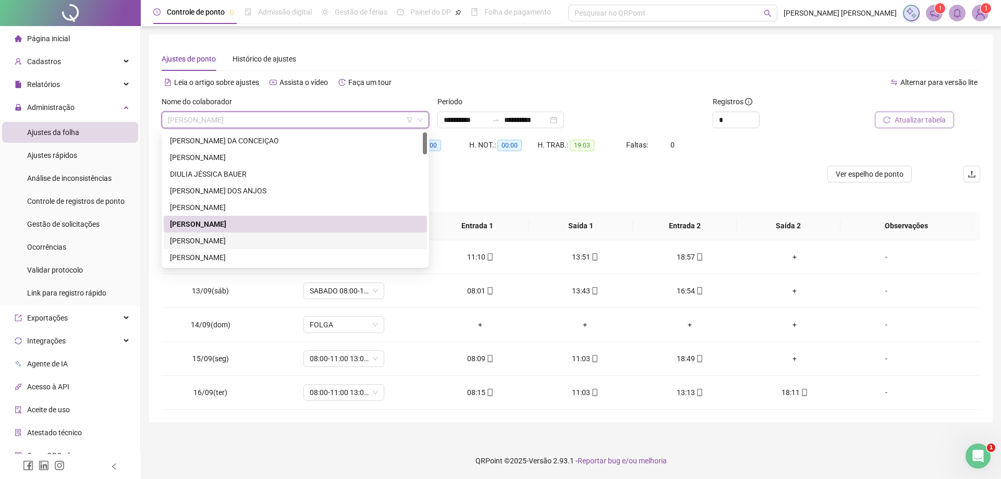
click at [254, 241] on div "[PERSON_NAME]" at bounding box center [295, 240] width 251 height 11
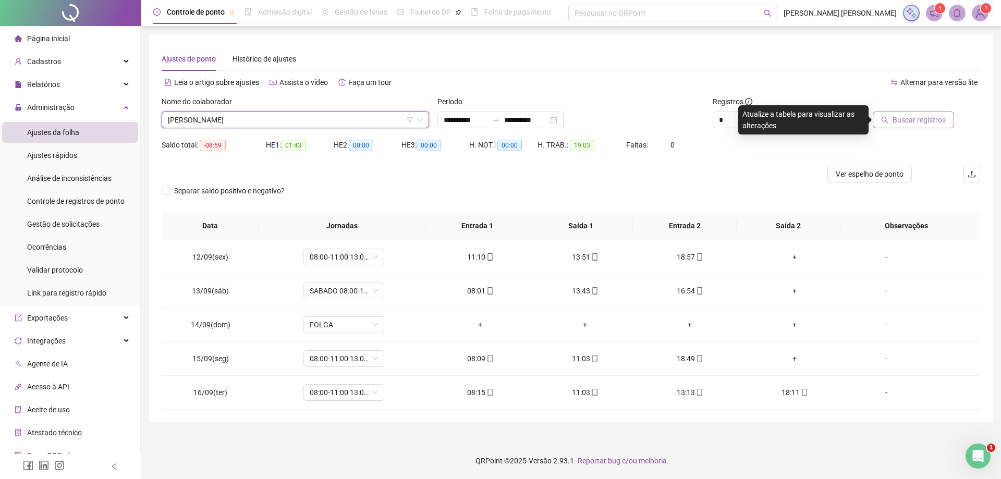
click at [914, 120] on span "Buscar registros" at bounding box center [918, 119] width 53 height 11
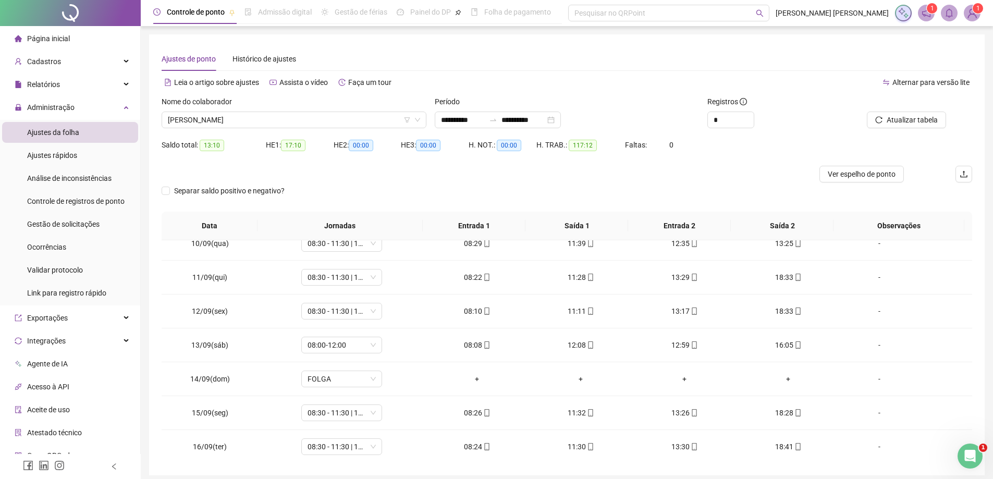
scroll to position [319, 0]
click at [484, 342] on icon "mobile" at bounding box center [486, 343] width 7 height 7
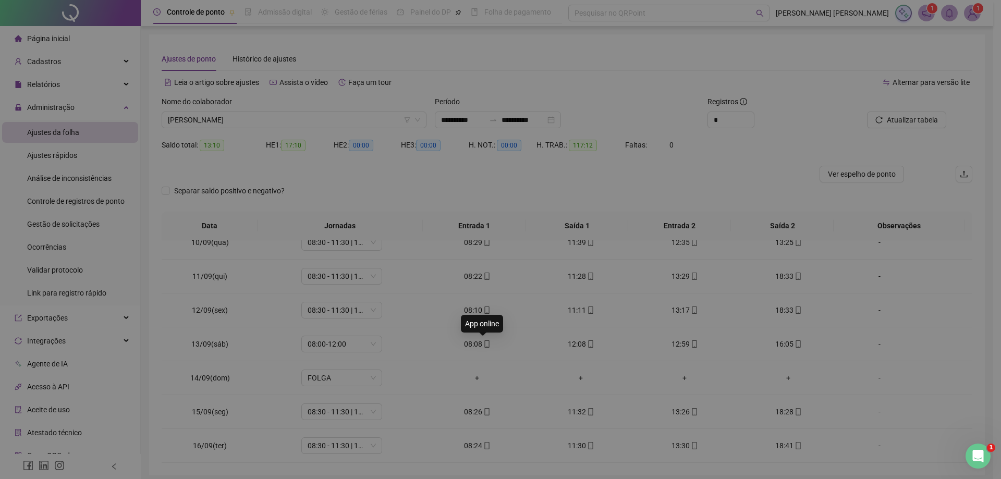
type input "**********"
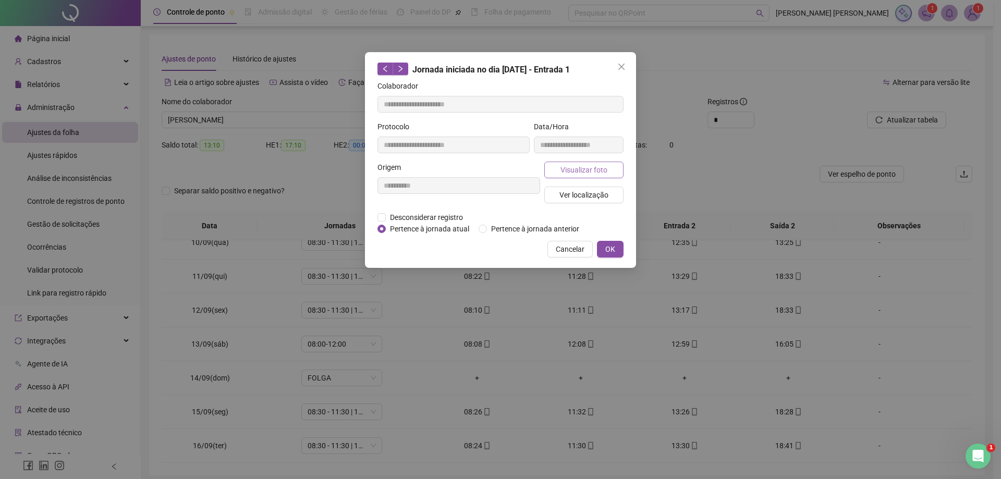
click at [589, 170] on span "Visualizar foto" at bounding box center [583, 169] width 47 height 11
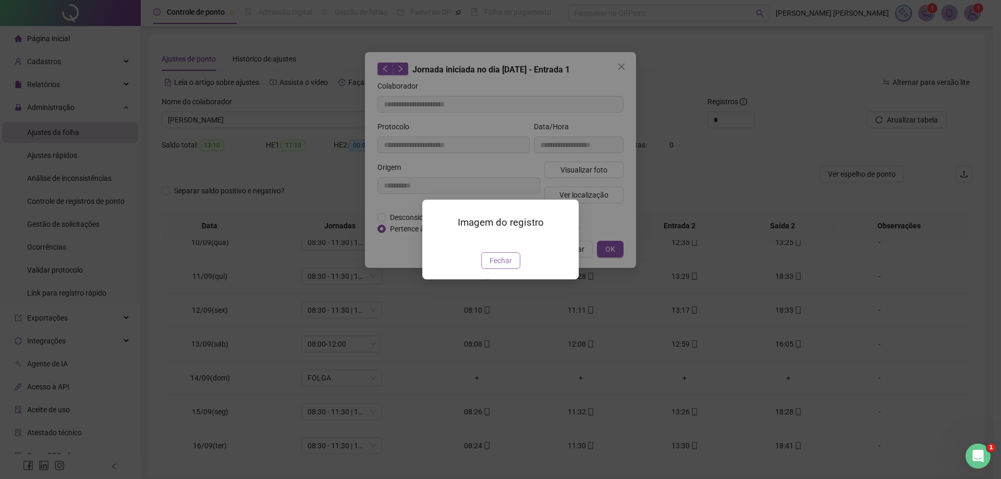
click at [505, 269] on button "Fechar" at bounding box center [500, 260] width 39 height 17
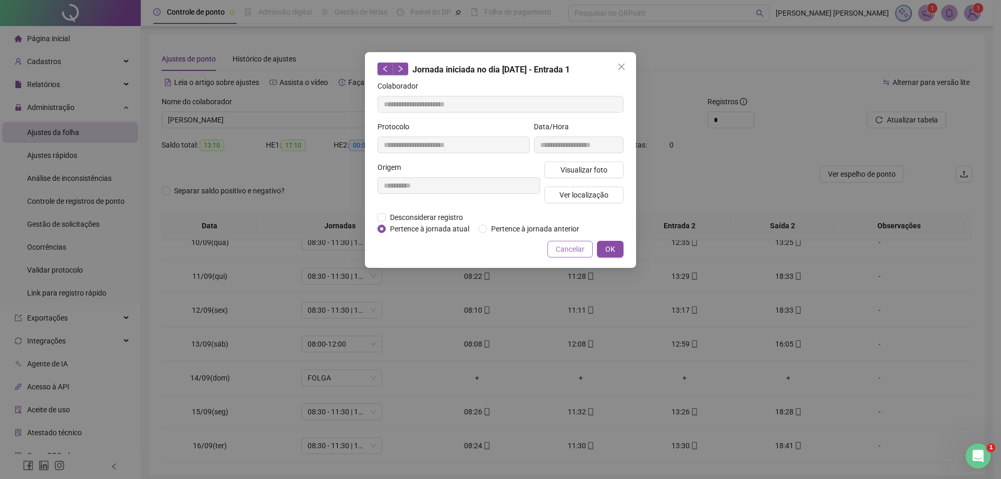
click at [577, 250] on span "Cancelar" at bounding box center [570, 248] width 29 height 11
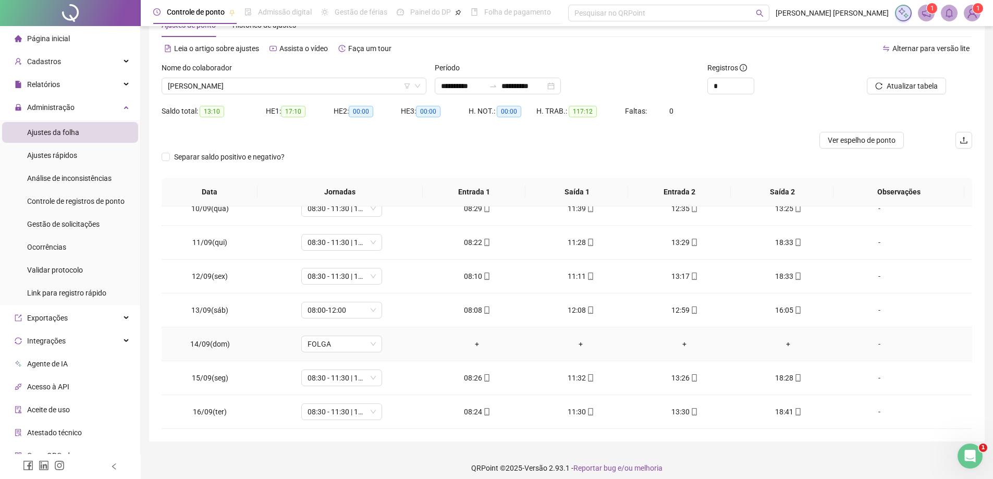
scroll to position [41, 0]
